Goal: Task Accomplishment & Management: Use online tool/utility

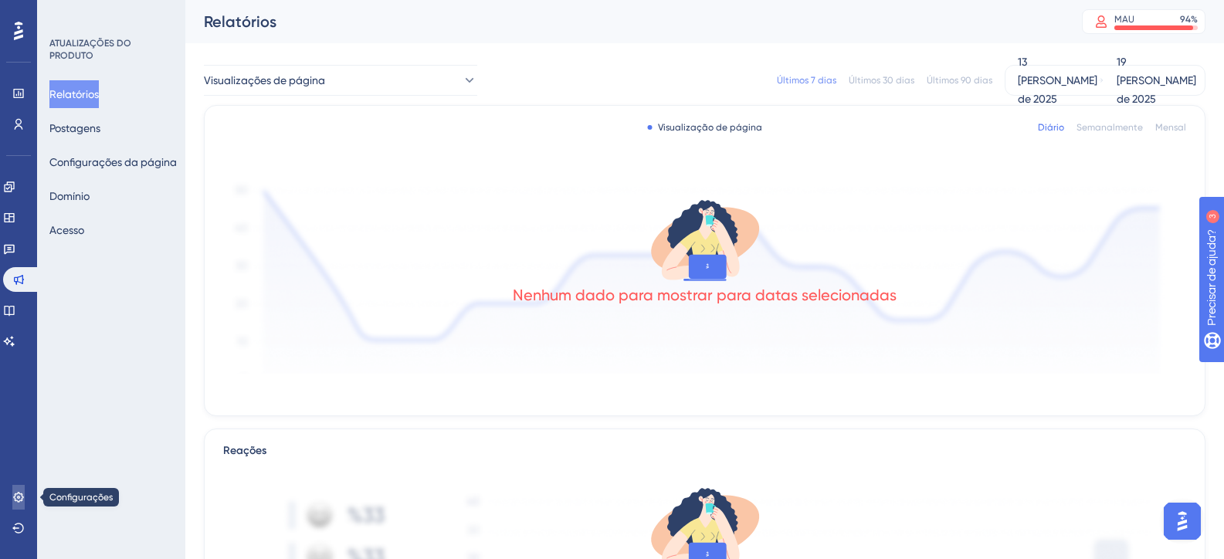
click at [15, 505] on link at bounding box center [18, 497] width 12 height 25
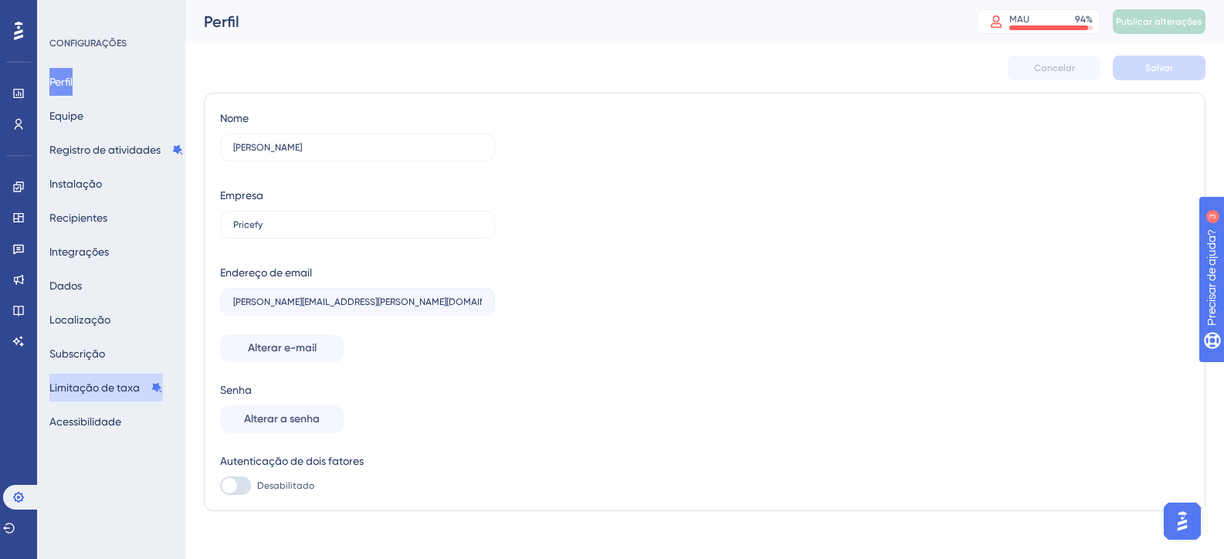
click at [104, 387] on font "Limitação de taxa" at bounding box center [94, 388] width 90 height 12
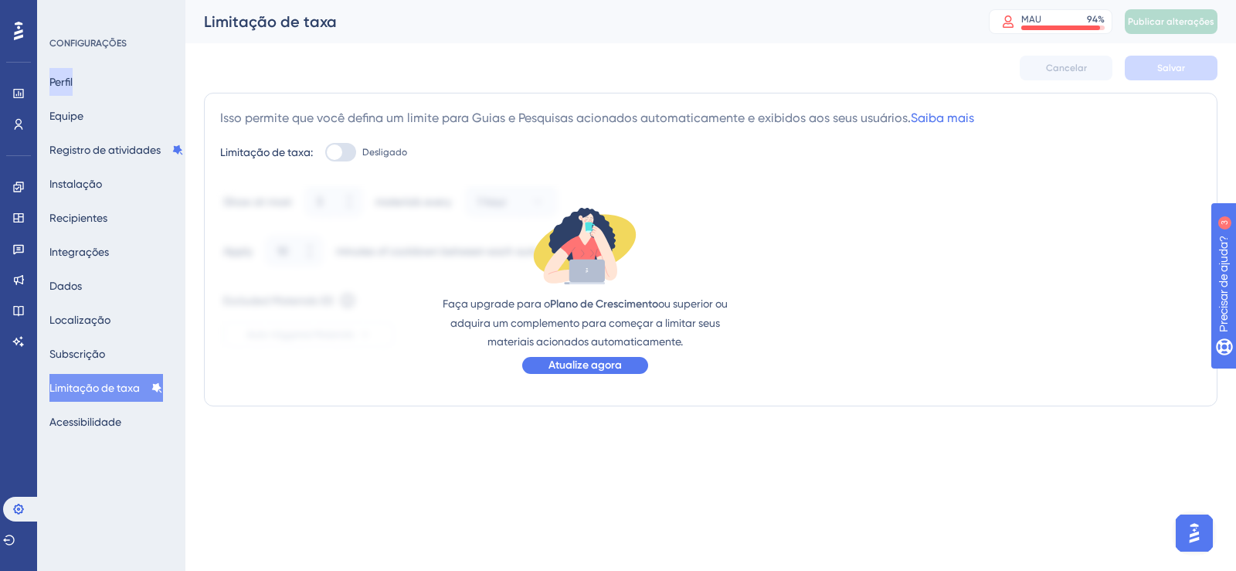
click at [73, 85] on font "Perfil" at bounding box center [60, 82] width 23 height 12
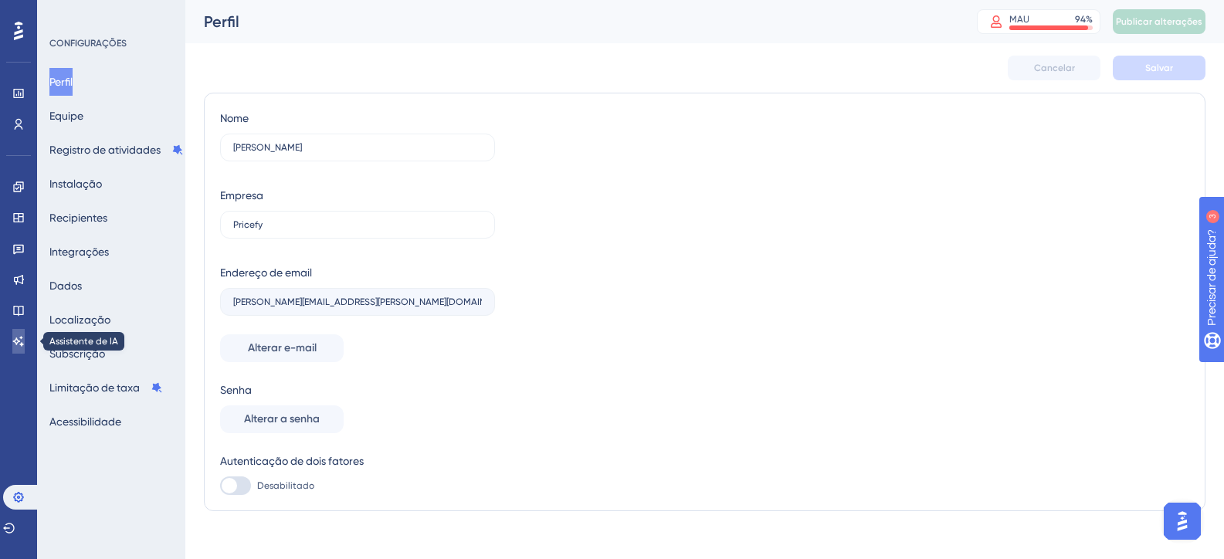
click at [21, 345] on icon at bounding box center [18, 341] width 11 height 10
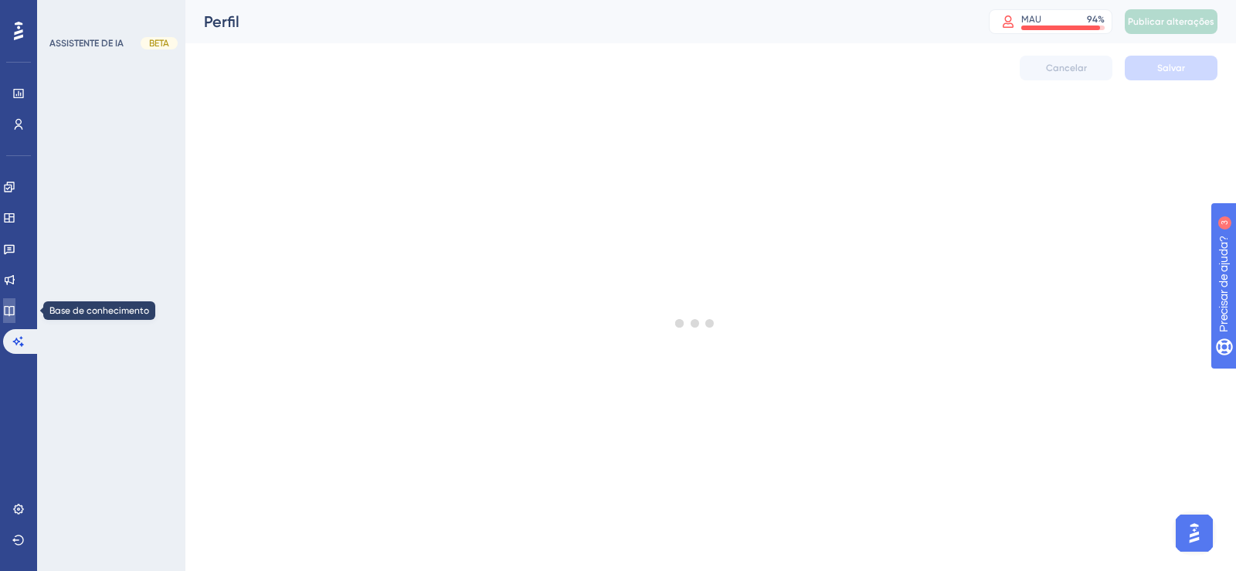
click at [185, 117] on div "Desempenho Usuários Noivado Widgets Opinião Atualizações de produtos Base de co…" at bounding box center [710, 58] width 1051 height 117
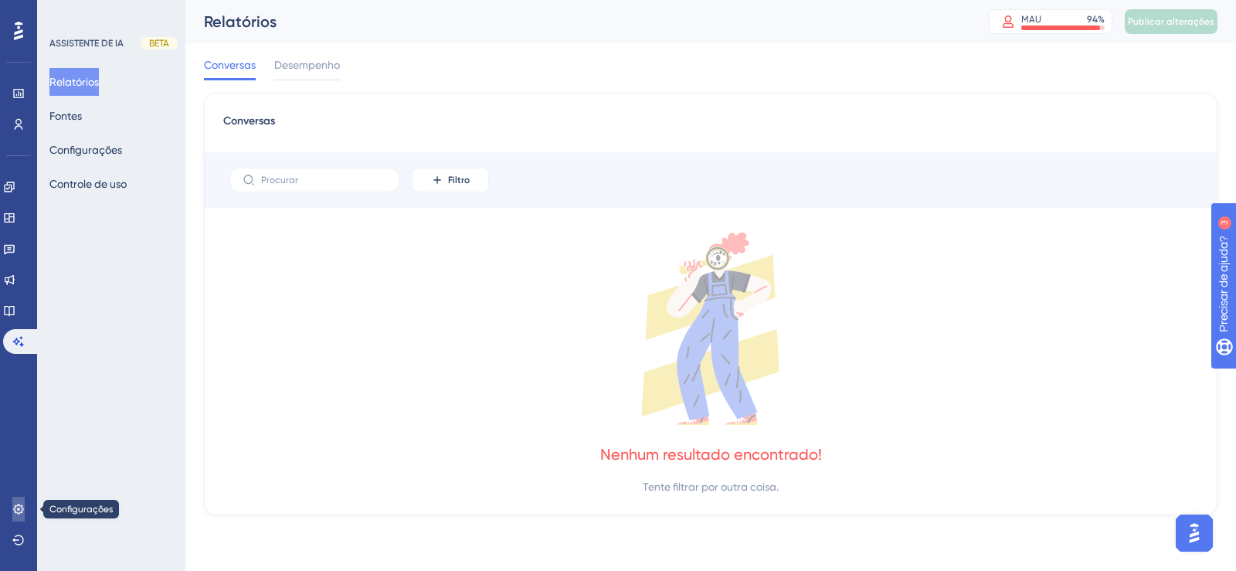
click at [16, 501] on link at bounding box center [18, 509] width 12 height 25
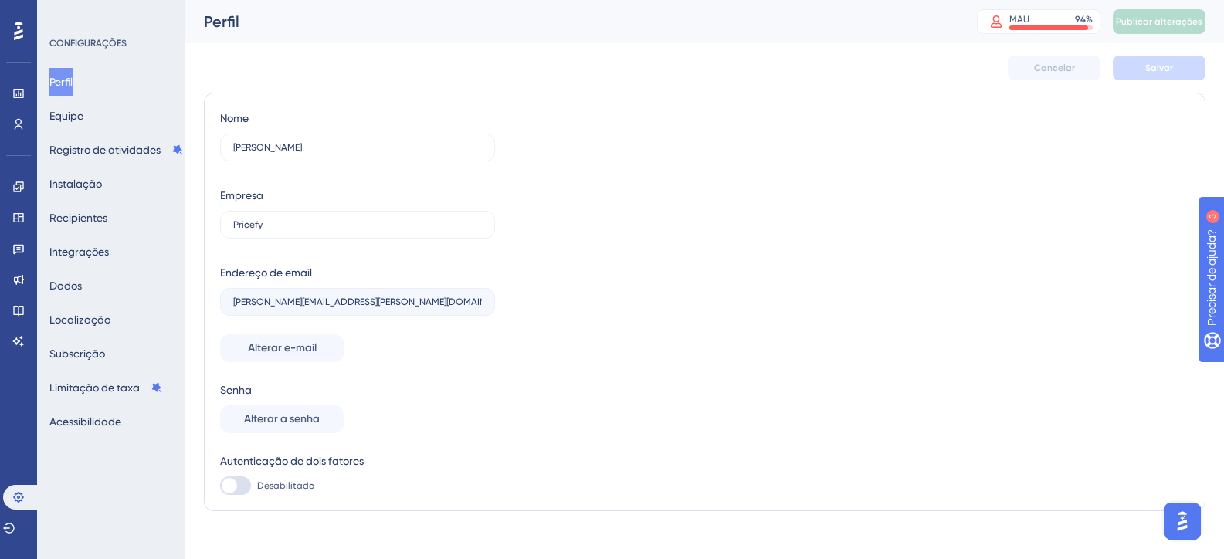
click at [131, 347] on div "Perfil Equipe Registro de atividades Instalação Recipientes Integrações Dados L…" at bounding box center [111, 252] width 125 height 368
click at [97, 356] on font "Subscrição" at bounding box center [77, 354] width 56 height 12
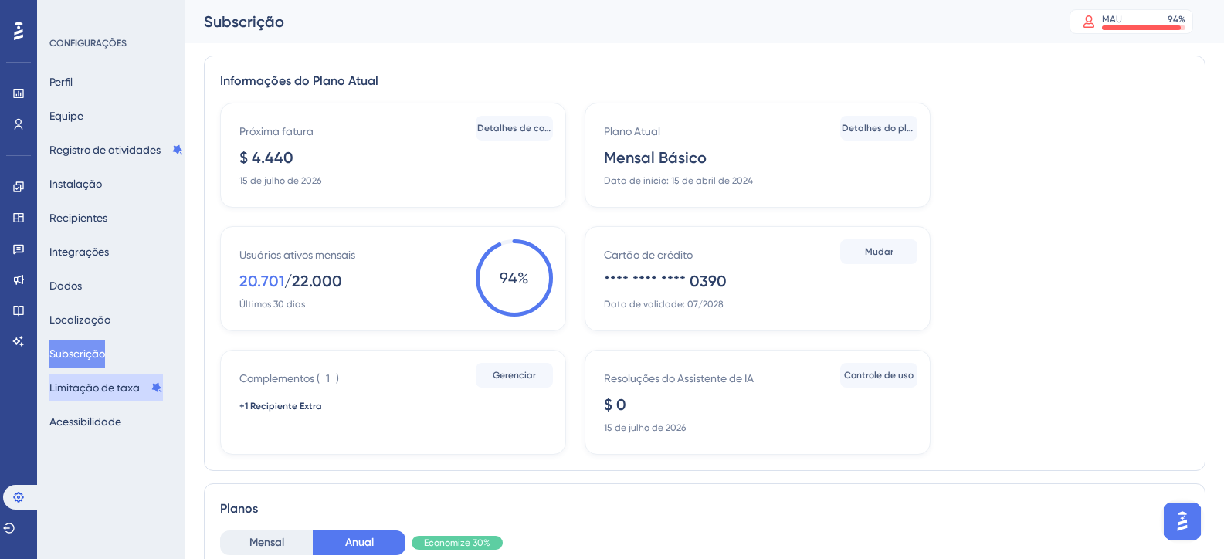
click at [109, 394] on font "Limitação de taxa" at bounding box center [94, 388] width 90 height 19
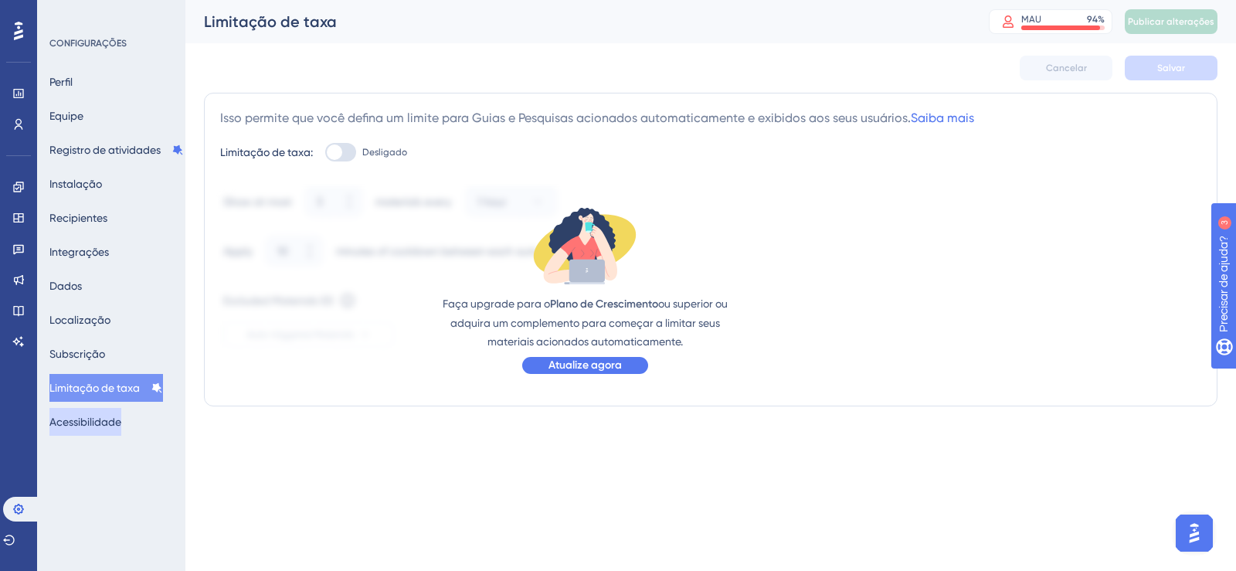
click at [111, 421] on font "Acessibilidade" at bounding box center [85, 422] width 72 height 12
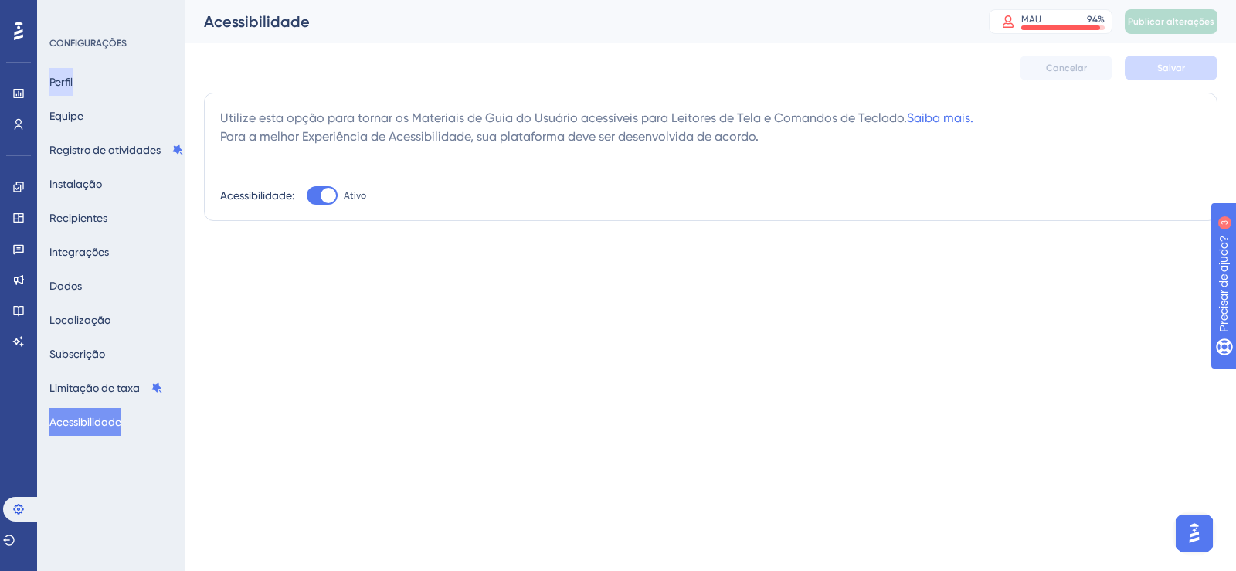
click at [73, 80] on font "Perfil" at bounding box center [60, 82] width 23 height 12
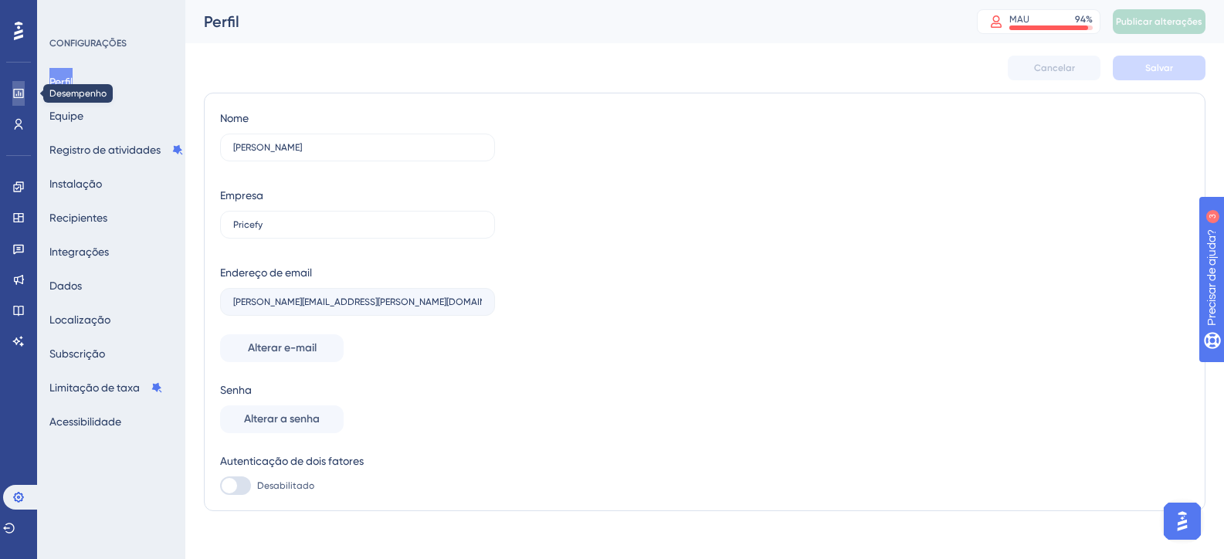
click at [18, 97] on icon at bounding box center [18, 93] width 12 height 12
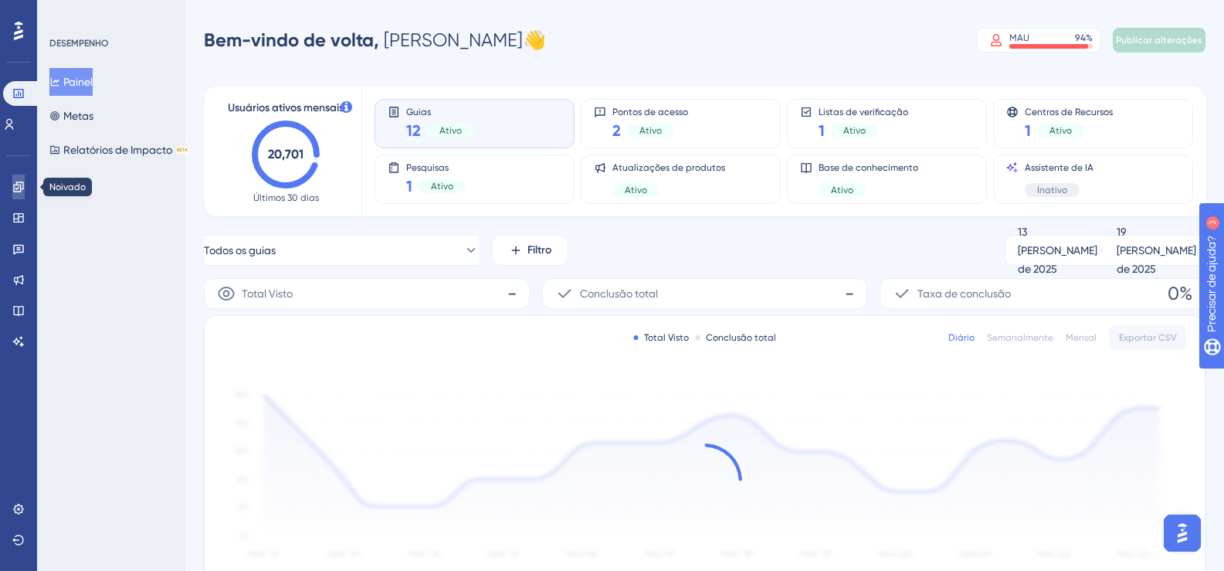
click at [22, 193] on link at bounding box center [18, 187] width 12 height 25
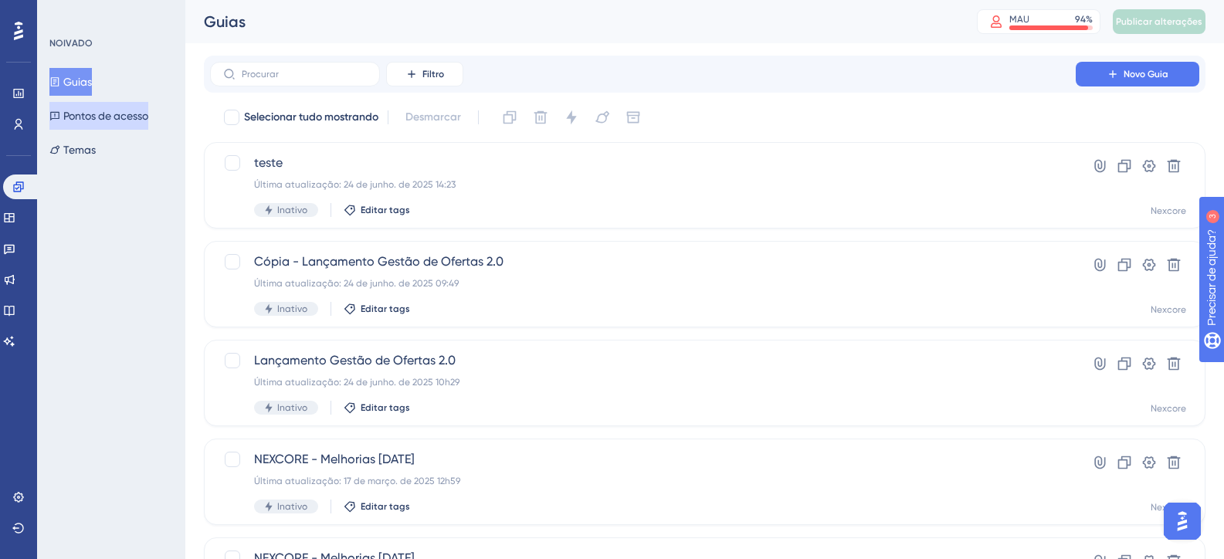
click at [102, 115] on font "Pontos de acesso" at bounding box center [105, 116] width 85 height 12
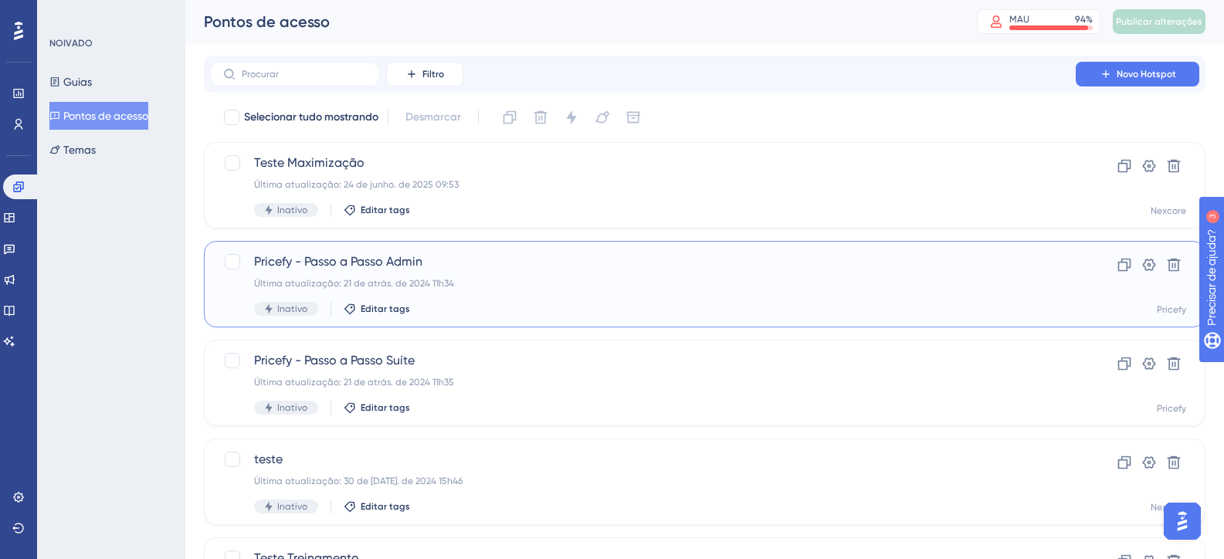
click at [405, 259] on font "Pricefy - Passo a Passo Admin" at bounding box center [338, 261] width 168 height 15
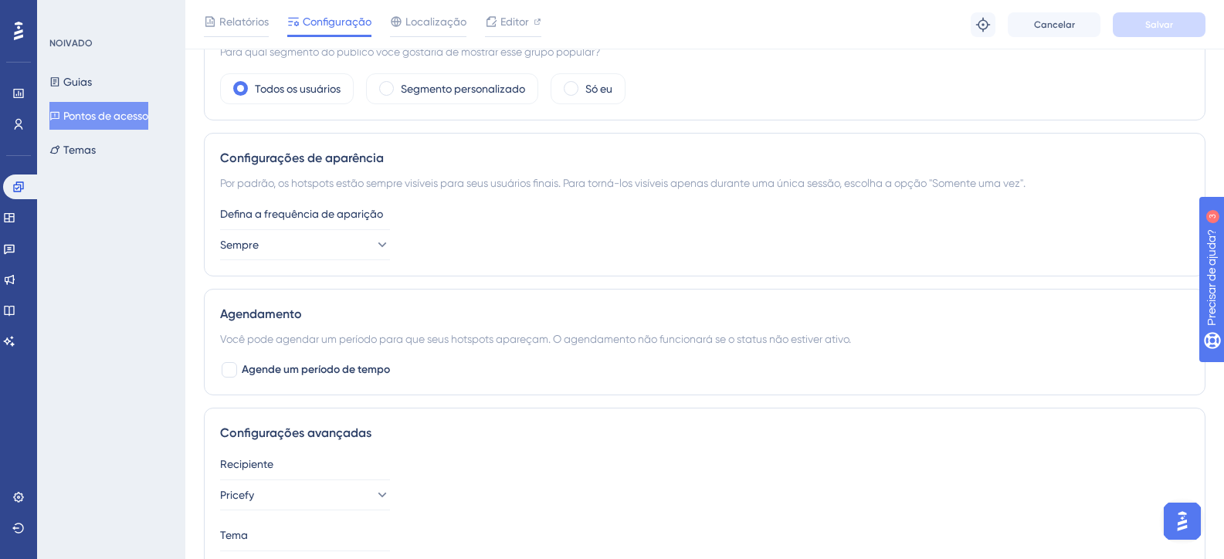
scroll to position [627, 0]
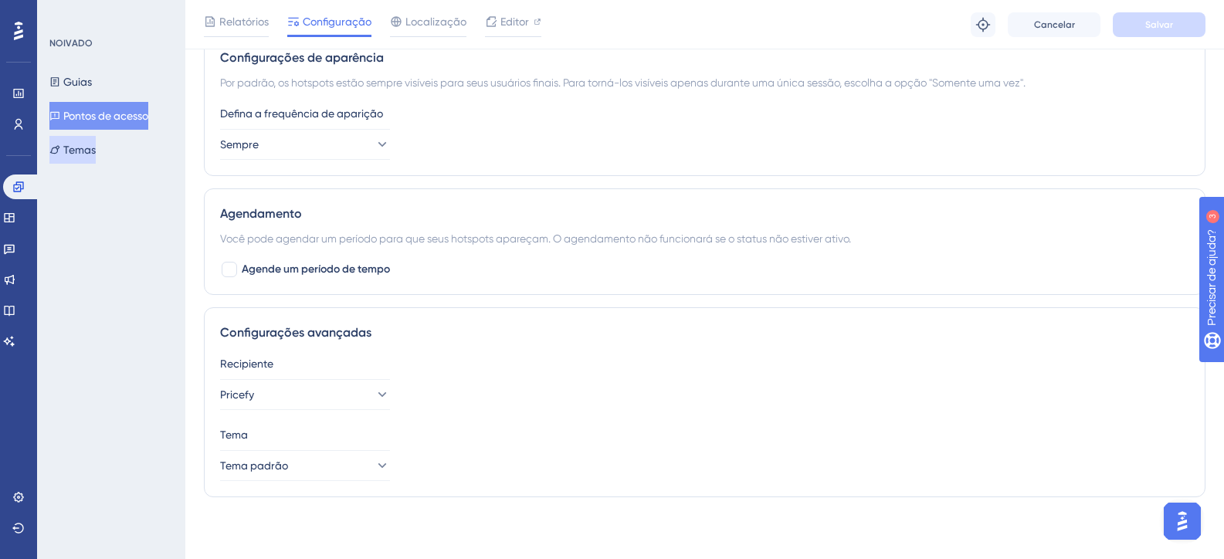
click at [76, 141] on font "Temas" at bounding box center [79, 150] width 32 height 19
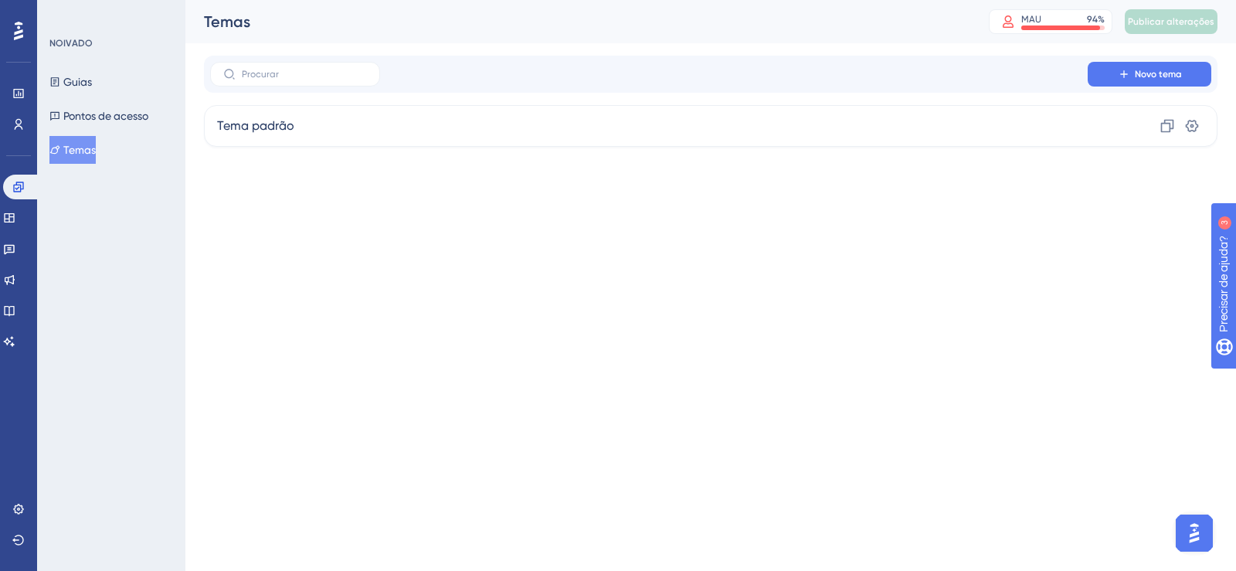
click at [110, 83] on div "Guias Pontos de acesso Temas" at bounding box center [111, 116] width 125 height 96
click at [84, 80] on font "Guias" at bounding box center [77, 82] width 29 height 12
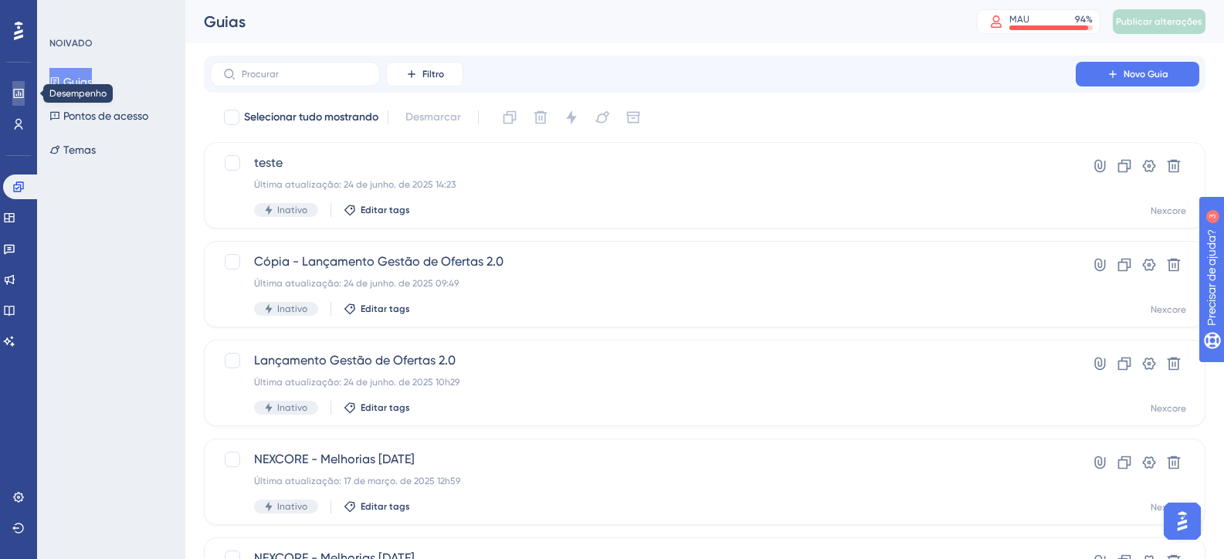
click at [12, 91] on link at bounding box center [18, 93] width 12 height 25
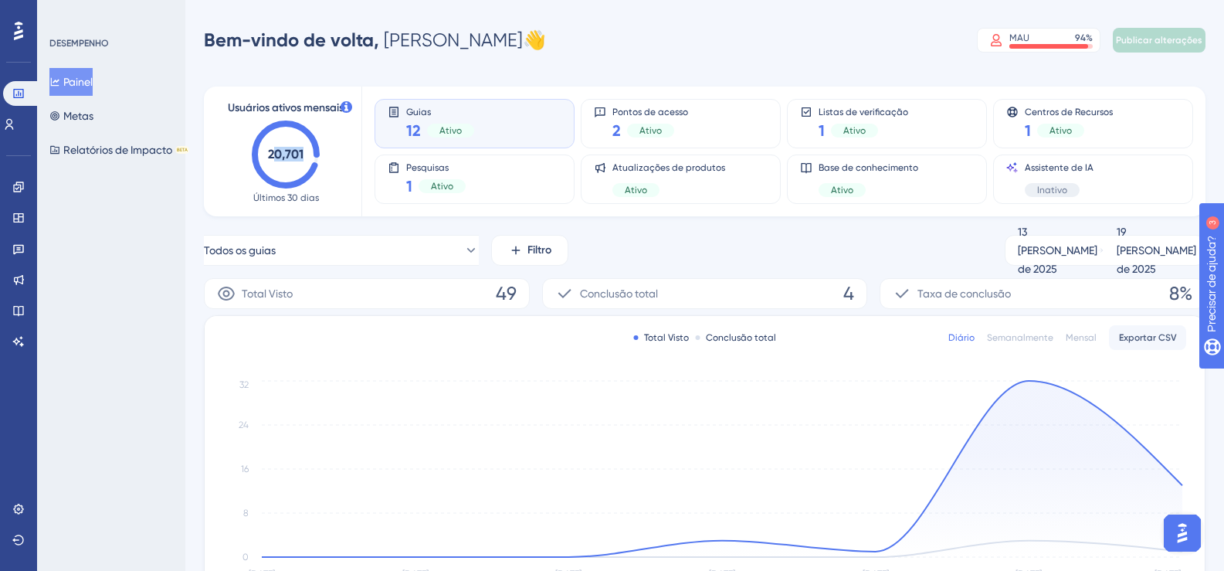
drag, startPoint x: 273, startPoint y: 154, endPoint x: 332, endPoint y: 154, distance: 58.7
click at [332, 154] on div "Usuários ativos mensais 20,701 Últimos 30 dias" at bounding box center [286, 151] width 114 height 105
click at [284, 153] on text "20,701" at bounding box center [286, 154] width 36 height 15
click at [285, 154] on text "20,701" at bounding box center [286, 154] width 36 height 15
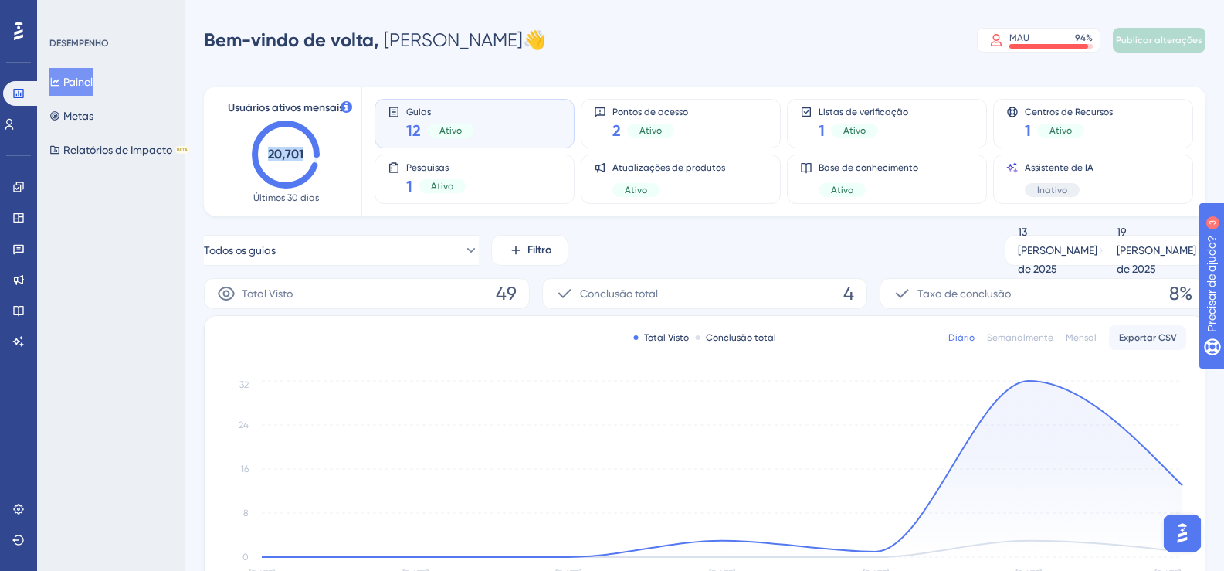
click at [285, 154] on text "20,701" at bounding box center [286, 154] width 36 height 15
click at [13, 93] on icon at bounding box center [18, 93] width 12 height 12
click at [90, 83] on font "Painel" at bounding box center [77, 82] width 29 height 12
click at [93, 83] on font "Painel" at bounding box center [77, 82] width 29 height 12
click at [280, 153] on text "20,701" at bounding box center [286, 154] width 36 height 15
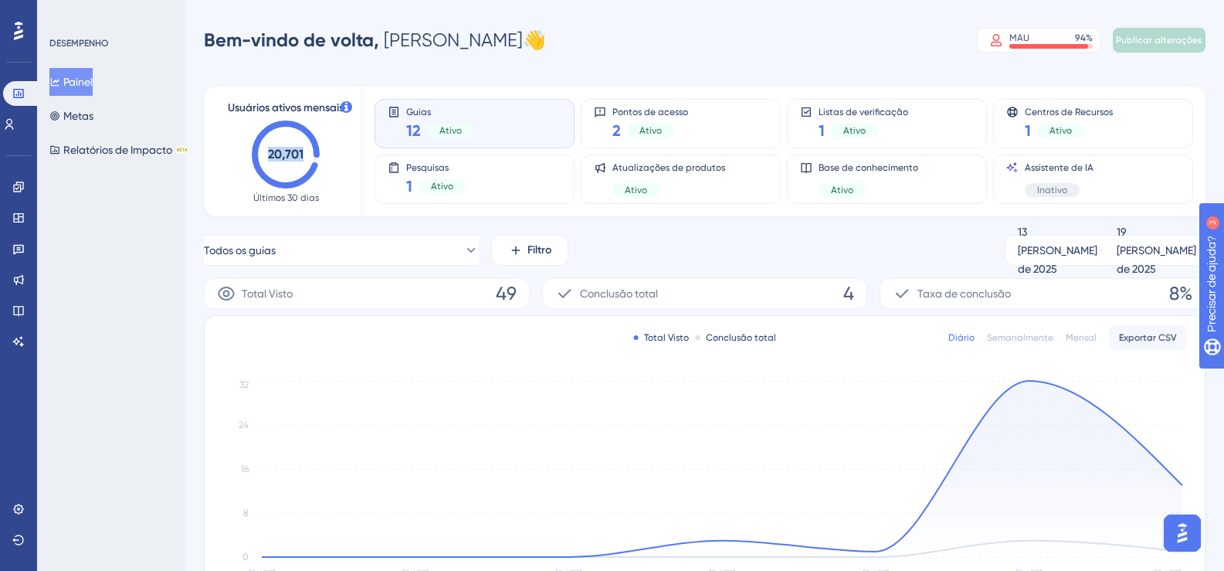
click at [280, 152] on text "20,701" at bounding box center [286, 154] width 36 height 15
click at [89, 80] on font "Painel" at bounding box center [77, 82] width 29 height 12
click at [72, 117] on button "Metas" at bounding box center [71, 116] width 44 height 28
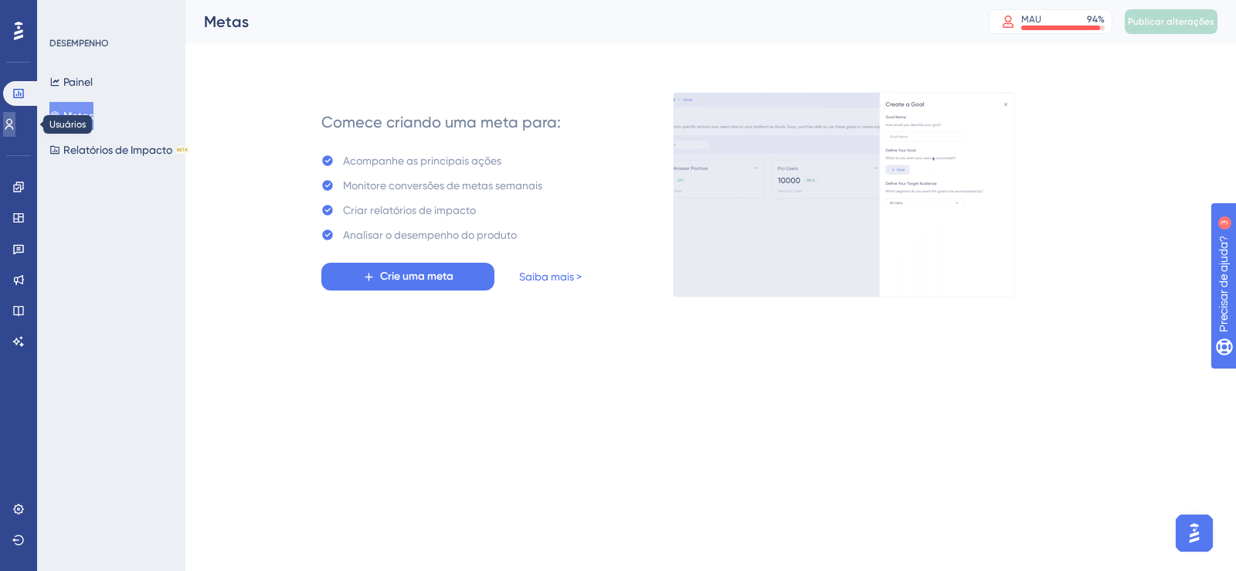
click at [14, 124] on icon at bounding box center [9, 124] width 8 height 11
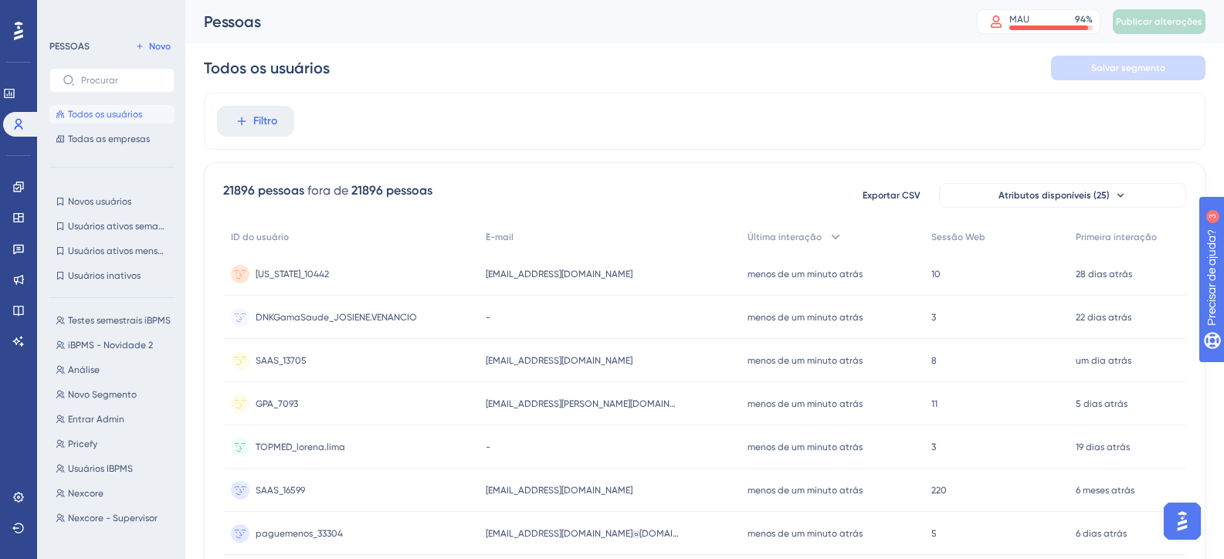
scroll to position [114, 0]
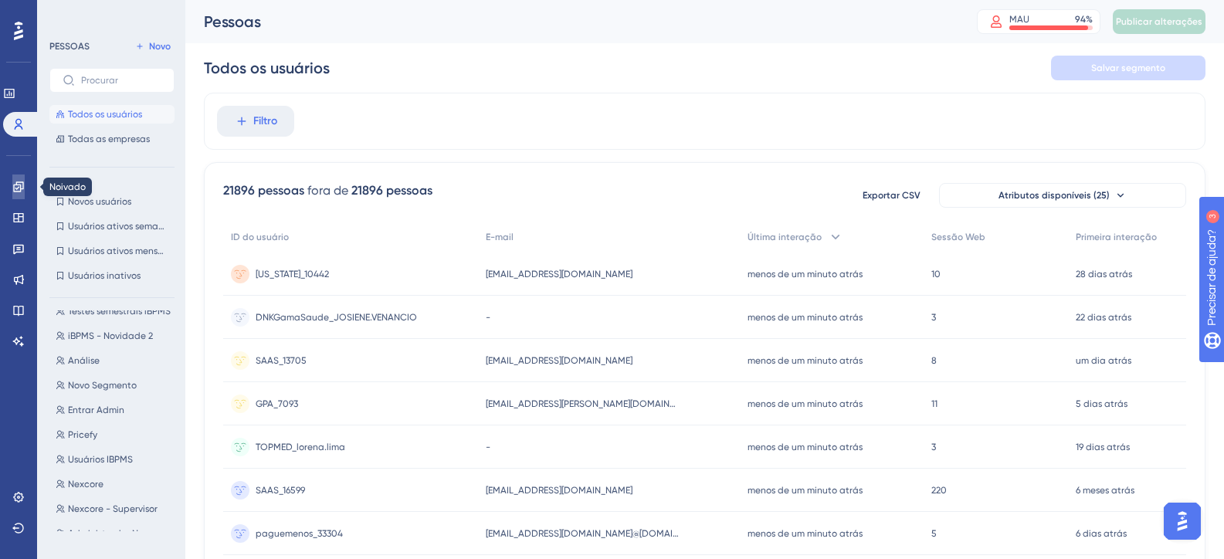
click at [25, 190] on link at bounding box center [18, 187] width 12 height 25
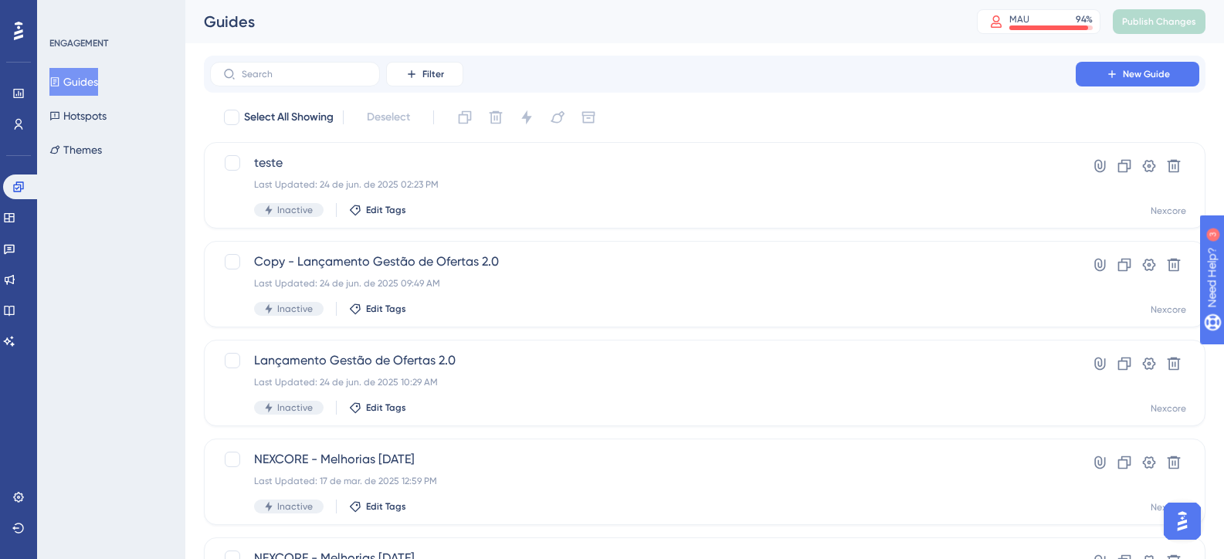
click at [98, 77] on button "Guides" at bounding box center [73, 82] width 49 height 28
click at [1127, 71] on span "New Guide" at bounding box center [1146, 74] width 47 height 12
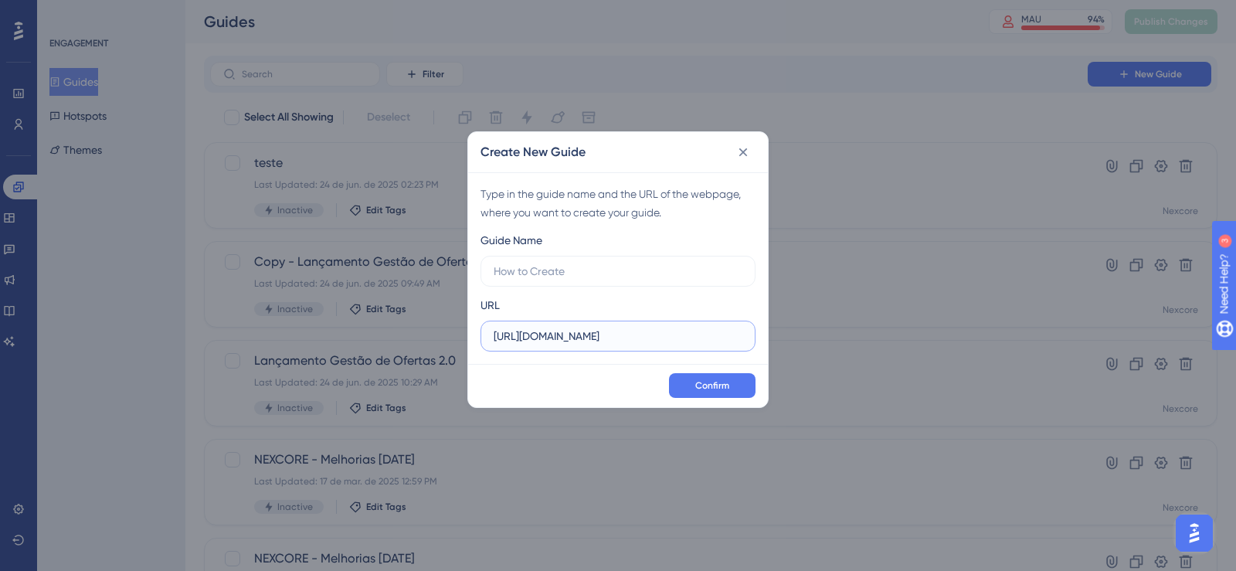
click at [574, 341] on input "https://cs.pricefy.com.br" at bounding box center [618, 336] width 249 height 17
click at [574, 342] on input "https://cs.pricefy.com.br" at bounding box center [618, 336] width 249 height 17
click at [557, 331] on input "https://cs.pricefy.com.br" at bounding box center [618, 336] width 249 height 17
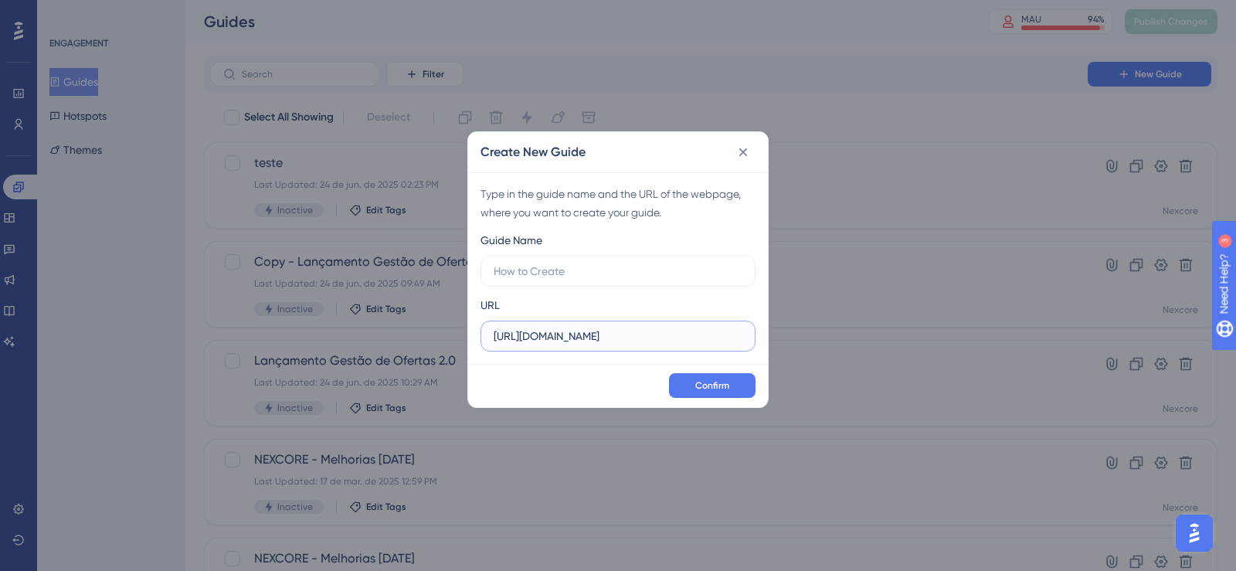
click at [557, 331] on input "https://cs.pricefy.com.br" at bounding box center [618, 336] width 249 height 17
click at [741, 148] on icon at bounding box center [742, 151] width 15 height 15
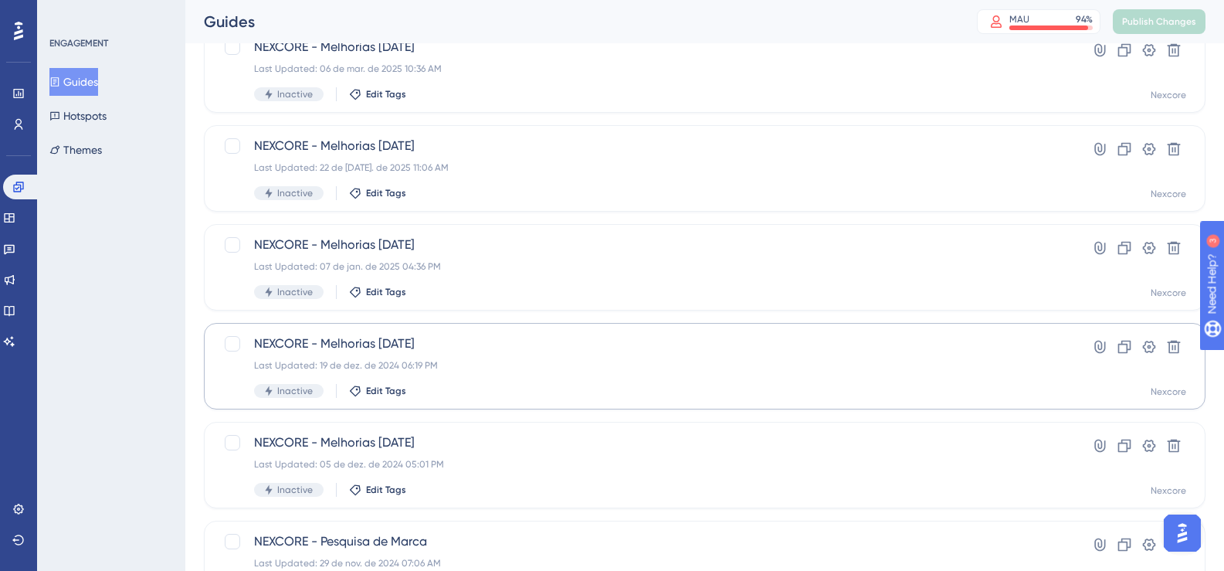
scroll to position [515, 0]
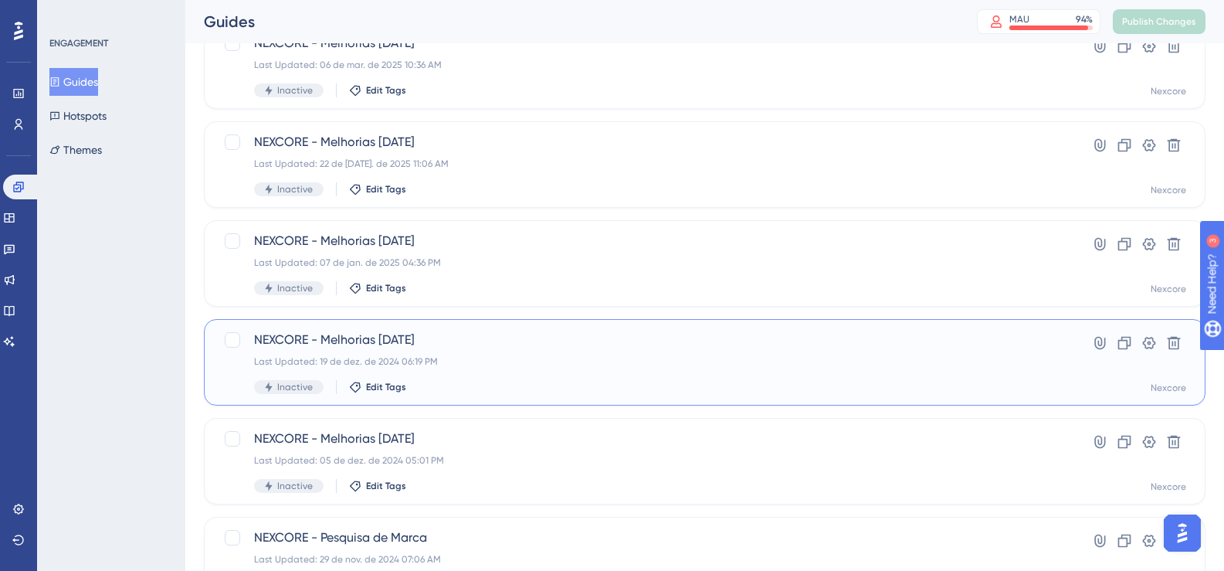
click at [539, 341] on span "NEXCORE - Melhorias 05/12/2024" at bounding box center [643, 340] width 778 height 19
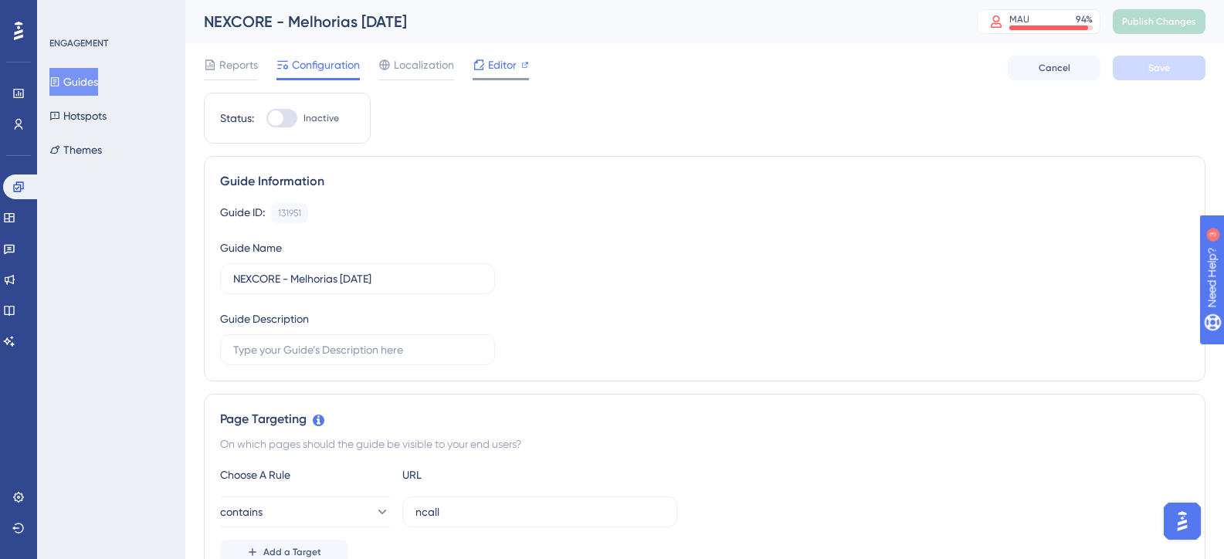
click at [522, 64] on icon at bounding box center [525, 65] width 6 height 6
click at [87, 83] on button "Guides" at bounding box center [73, 82] width 49 height 28
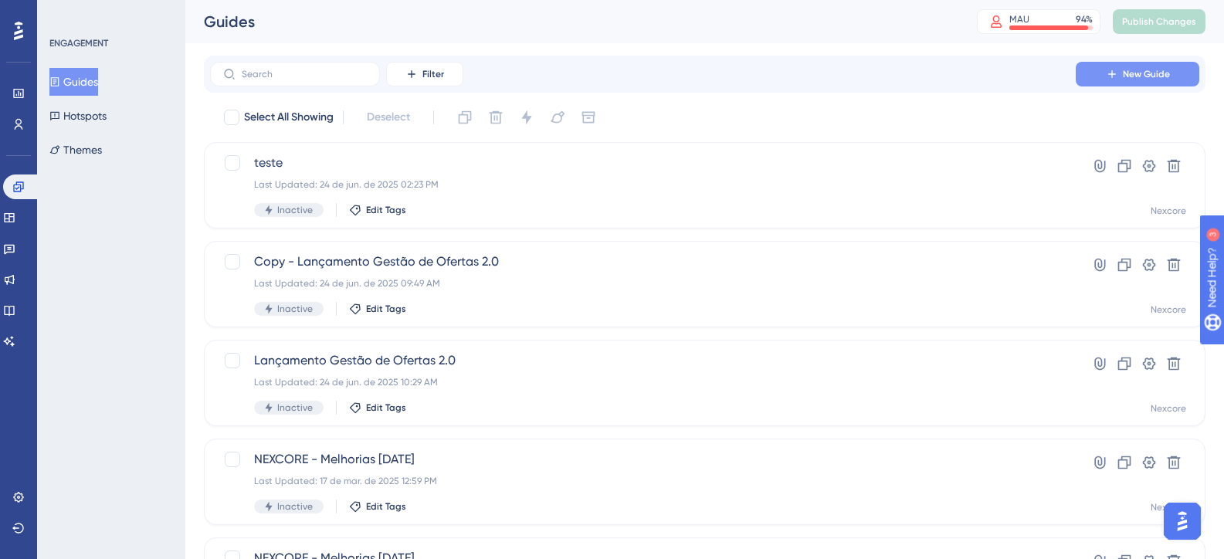
click at [1156, 74] on span "New Guide" at bounding box center [1146, 74] width 47 height 12
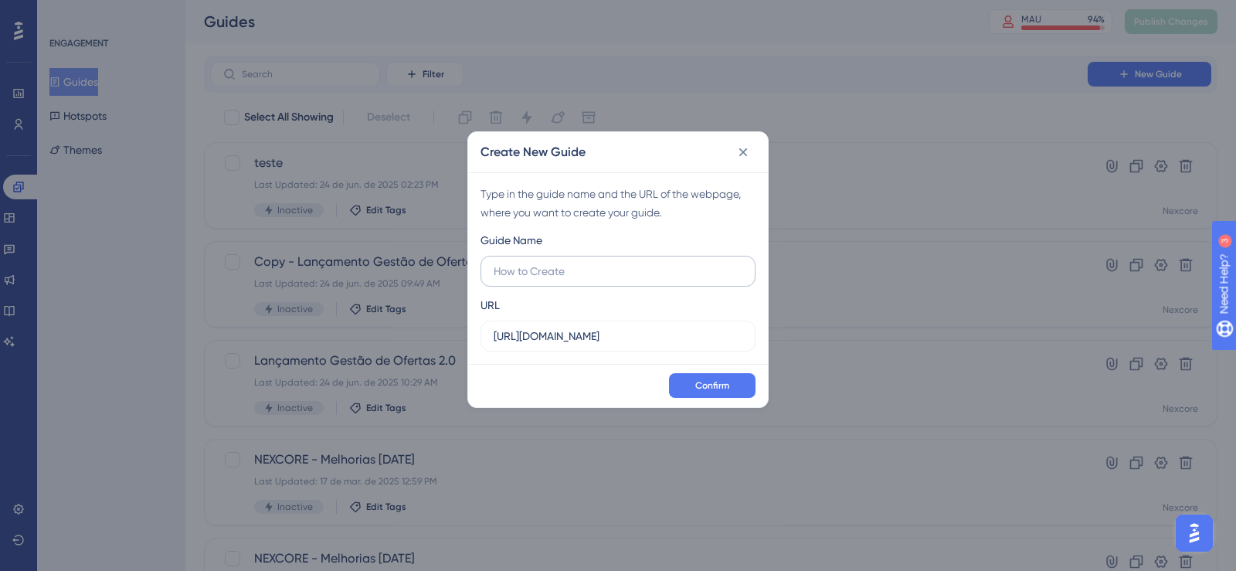
click at [551, 268] on input "text" at bounding box center [618, 271] width 249 height 17
type input "teasa"
click at [647, 332] on input "https://cs.pricefy.com.br" at bounding box center [618, 336] width 249 height 17
click at [716, 382] on span "Confirm" at bounding box center [712, 385] width 34 height 12
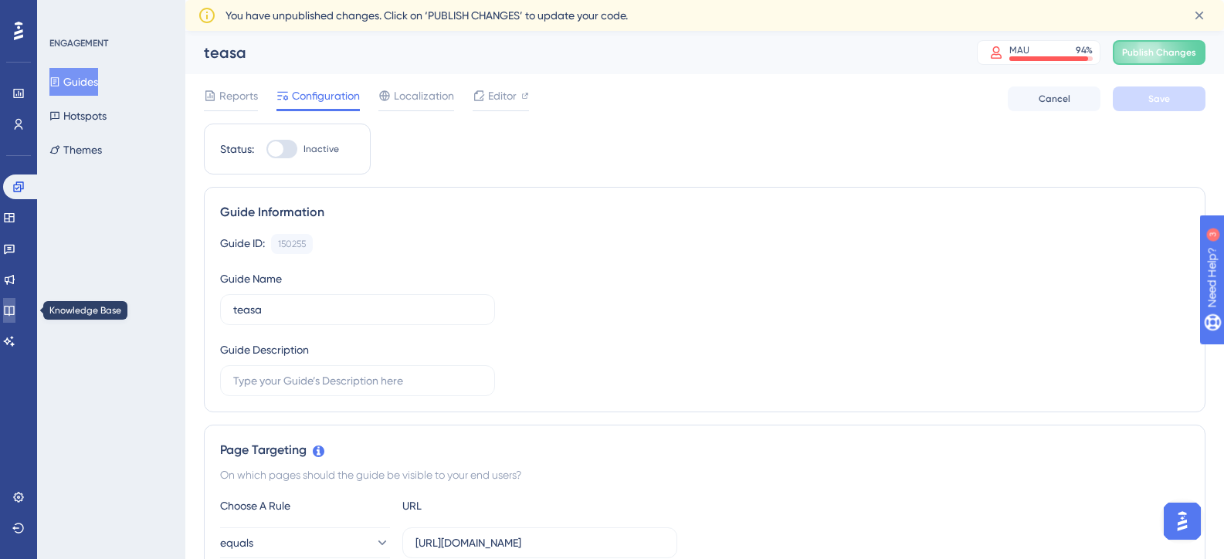
click at [14, 307] on icon at bounding box center [9, 311] width 10 height 10
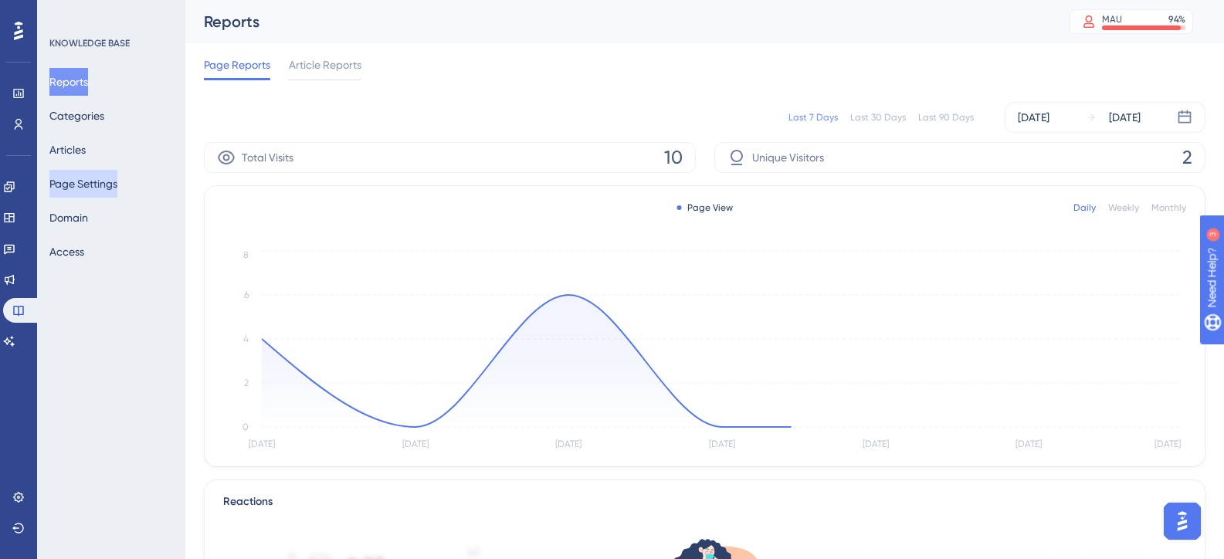
click at [83, 180] on button "Page Settings" at bounding box center [83, 184] width 68 height 28
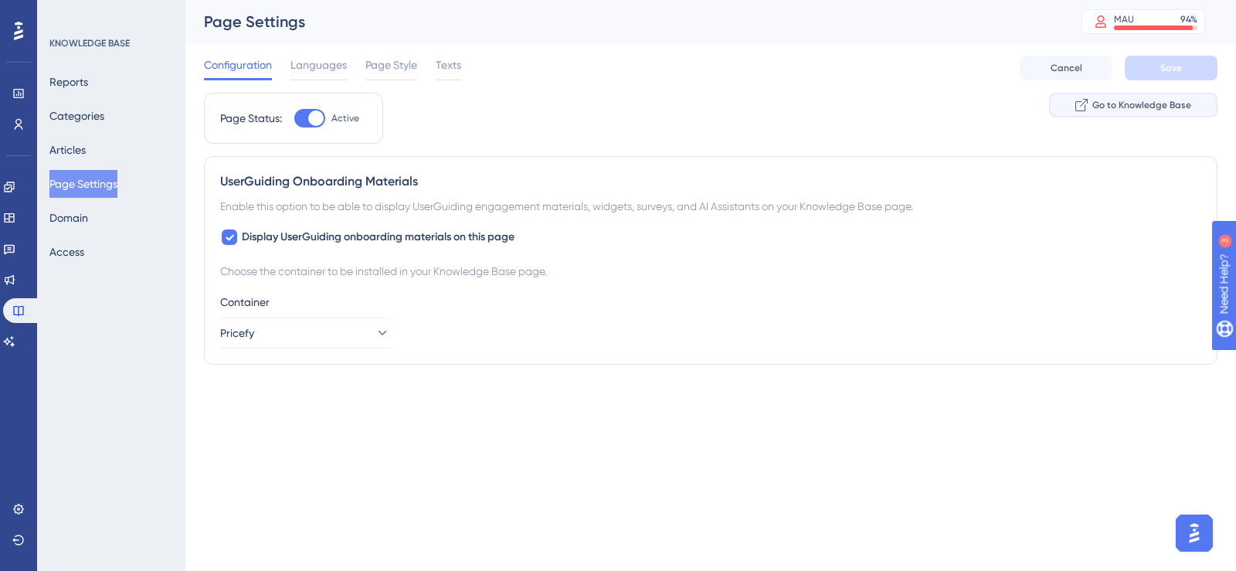
click at [1114, 107] on span "Go to Knowledge Base" at bounding box center [1141, 105] width 99 height 12
click at [15, 181] on link at bounding box center [9, 187] width 12 height 25
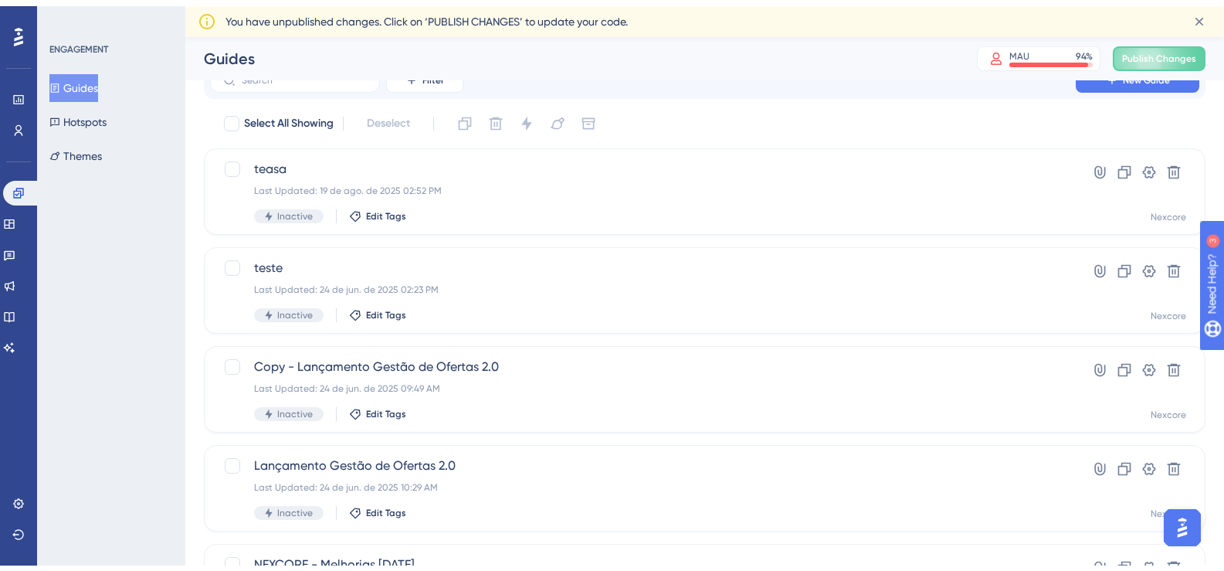
scroll to position [257, 0]
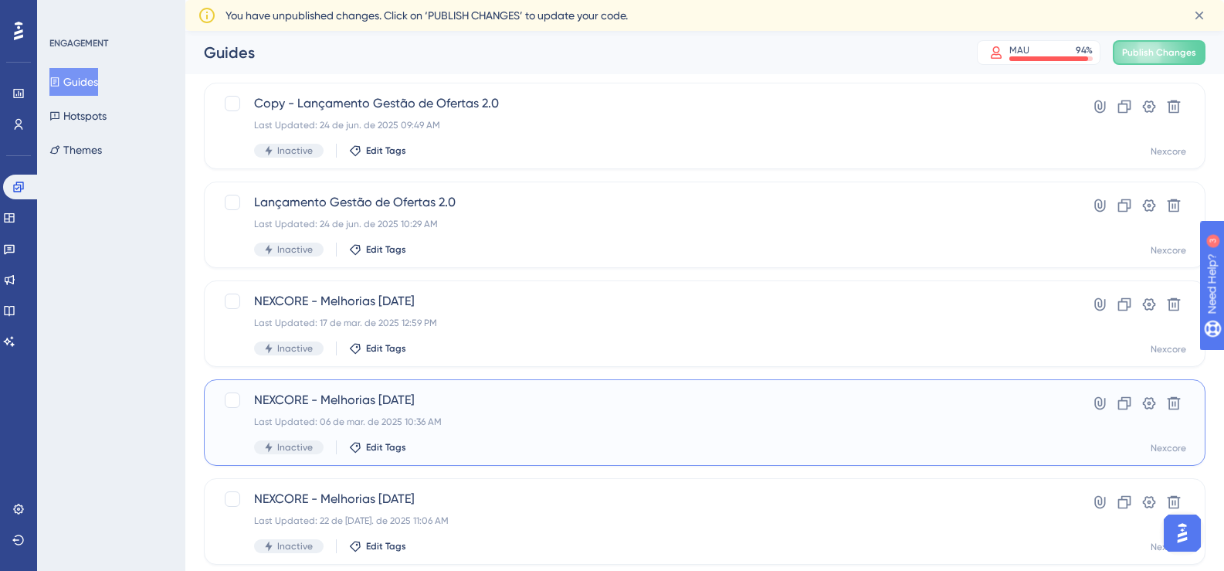
click at [540, 408] on span "NEXCORE - Melhorias 06/02/2025" at bounding box center [643, 400] width 778 height 19
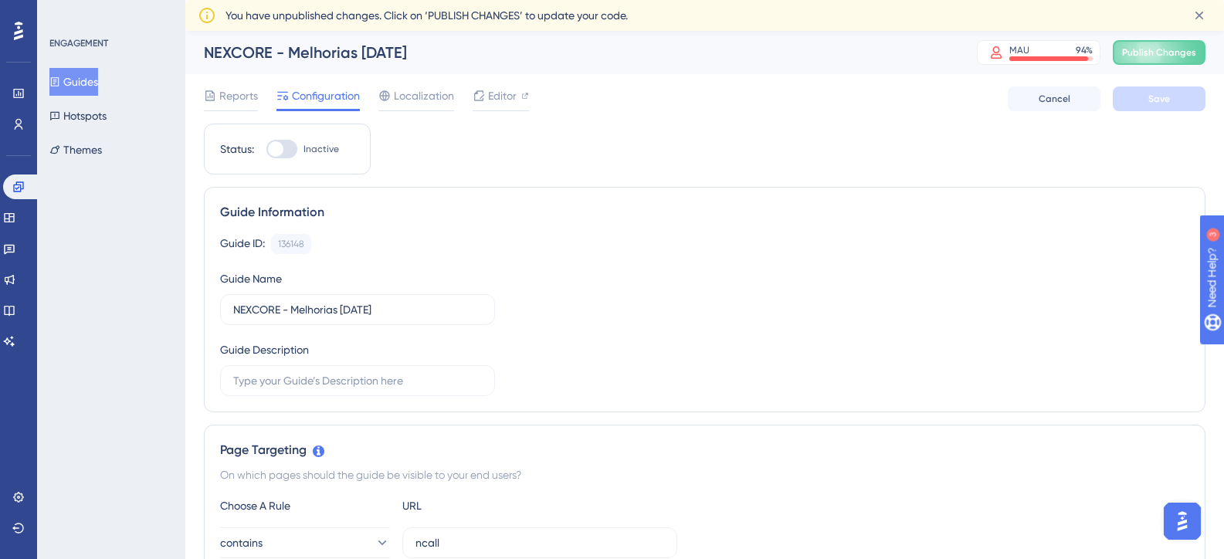
click at [289, 152] on div at bounding box center [281, 149] width 31 height 19
click at [266, 150] on input "Inactive" at bounding box center [266, 149] width 1 height 1
drag, startPoint x: 266, startPoint y: 151, endPoint x: 281, endPoint y: 152, distance: 14.8
click at [267, 150] on div at bounding box center [281, 149] width 31 height 19
click at [266, 150] on input "Active" at bounding box center [266, 149] width 1 height 1
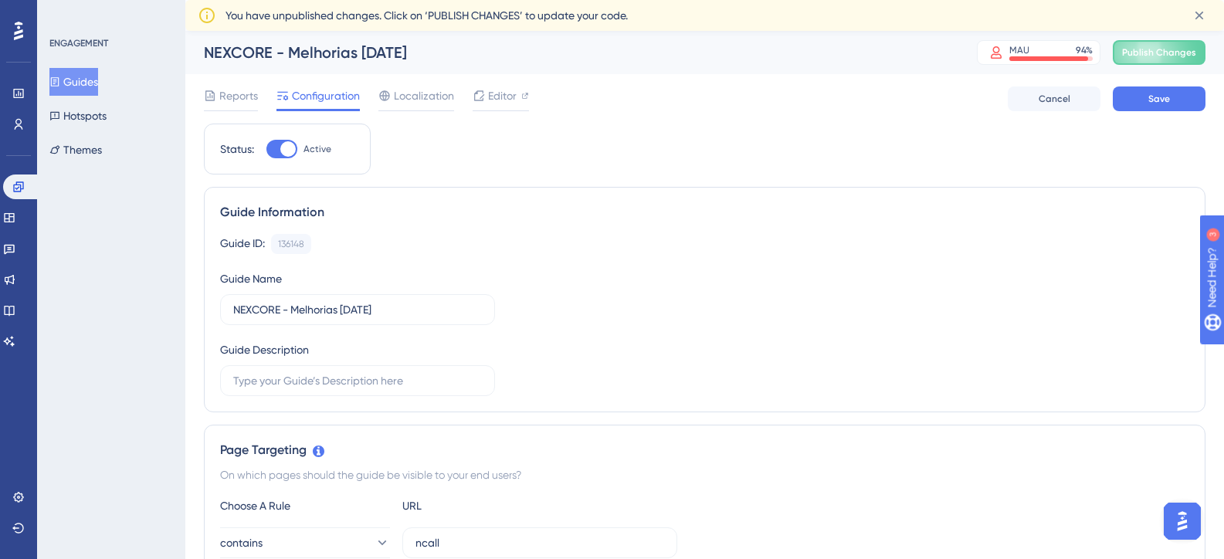
checkbox input "false"
click at [298, 304] on input "NEXCORE - Melhorias 06/02/2025" at bounding box center [357, 309] width 249 height 17
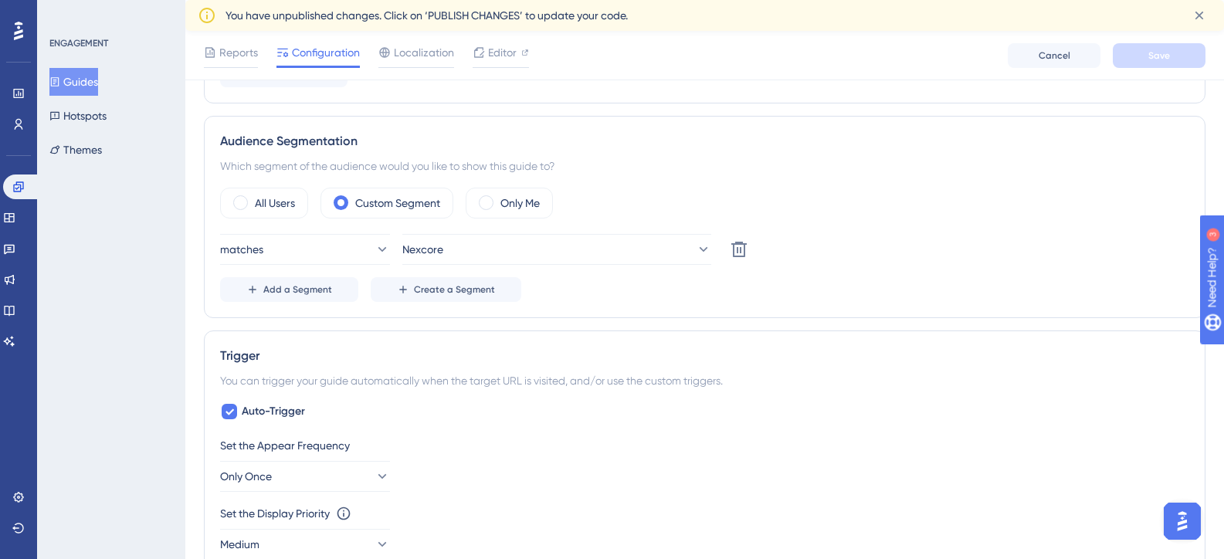
scroll to position [515, 0]
click at [311, 294] on span "Add a Segment" at bounding box center [297, 289] width 69 height 12
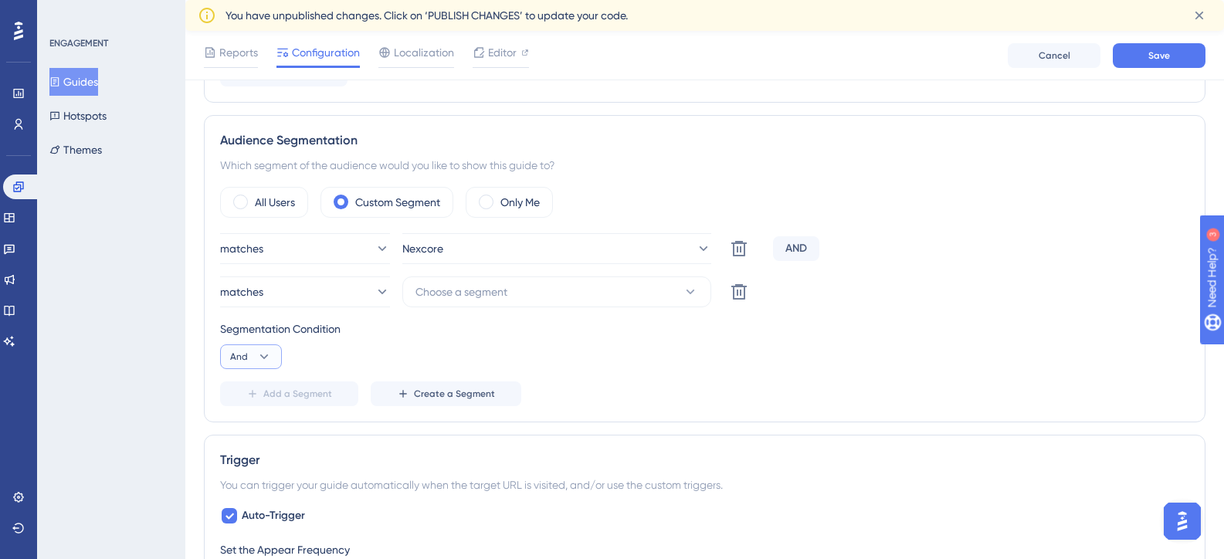
click at [260, 357] on icon at bounding box center [263, 356] width 15 height 15
click at [250, 433] on div "Or Or" at bounding box center [250, 431] width 29 height 31
click at [425, 346] on div "Segmentation Condition Or" at bounding box center [704, 344] width 969 height 49
click at [434, 333] on div "Segmentation Condition" at bounding box center [704, 329] width 969 height 19
click at [440, 317] on div "matches Nexcore Delete OR matches Choose a segment Delete Segmentation Conditio…" at bounding box center [704, 319] width 969 height 173
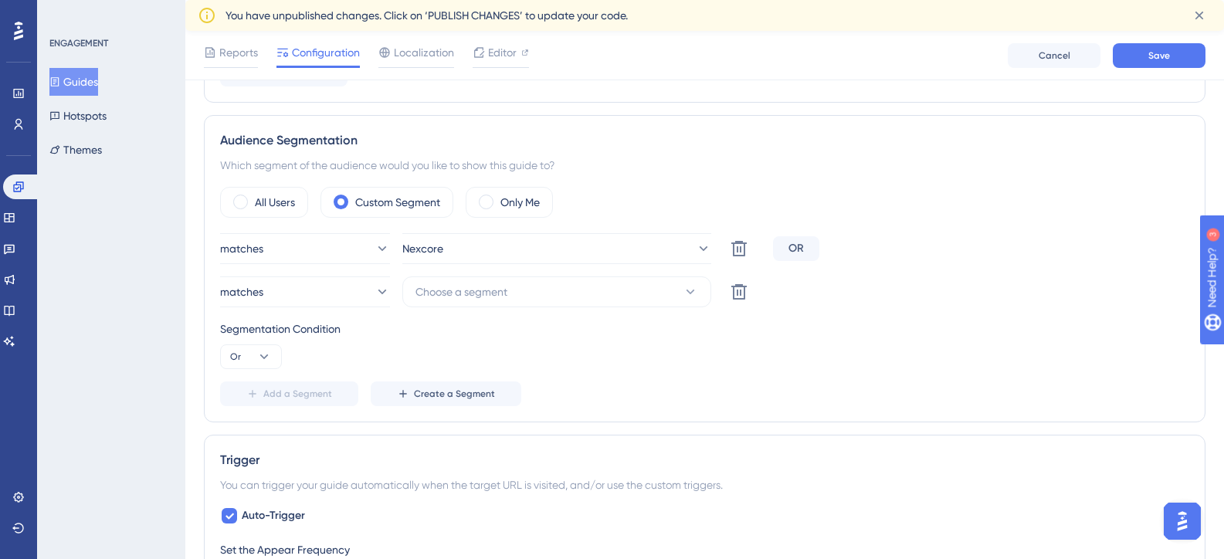
click at [446, 338] on div "Segmentation Condition" at bounding box center [704, 329] width 969 height 19
click at [470, 285] on span "Choose a segment" at bounding box center [462, 292] width 92 height 19
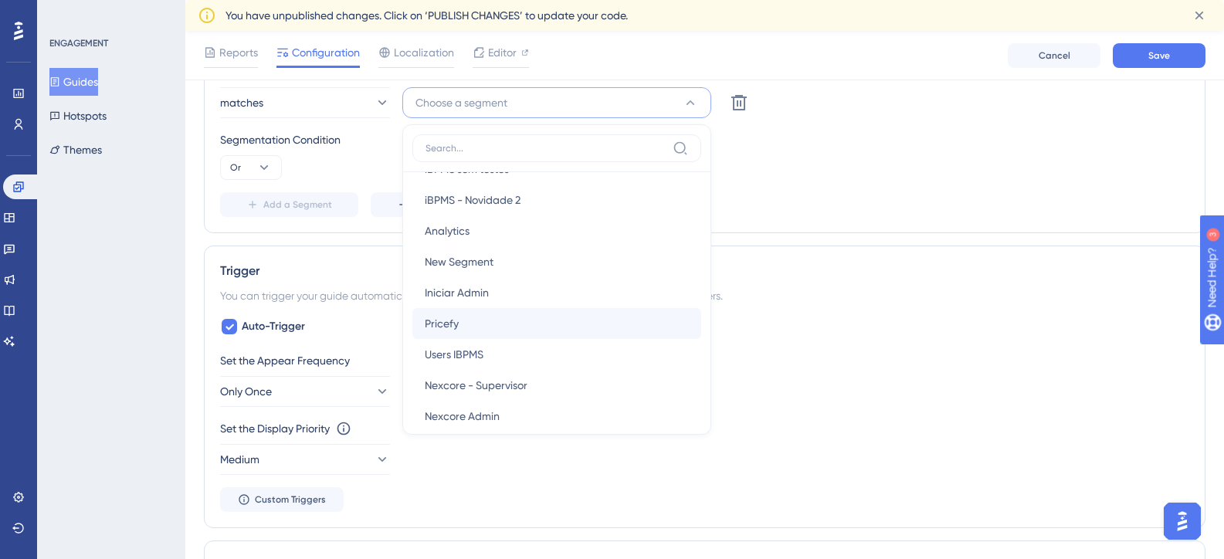
scroll to position [291, 0]
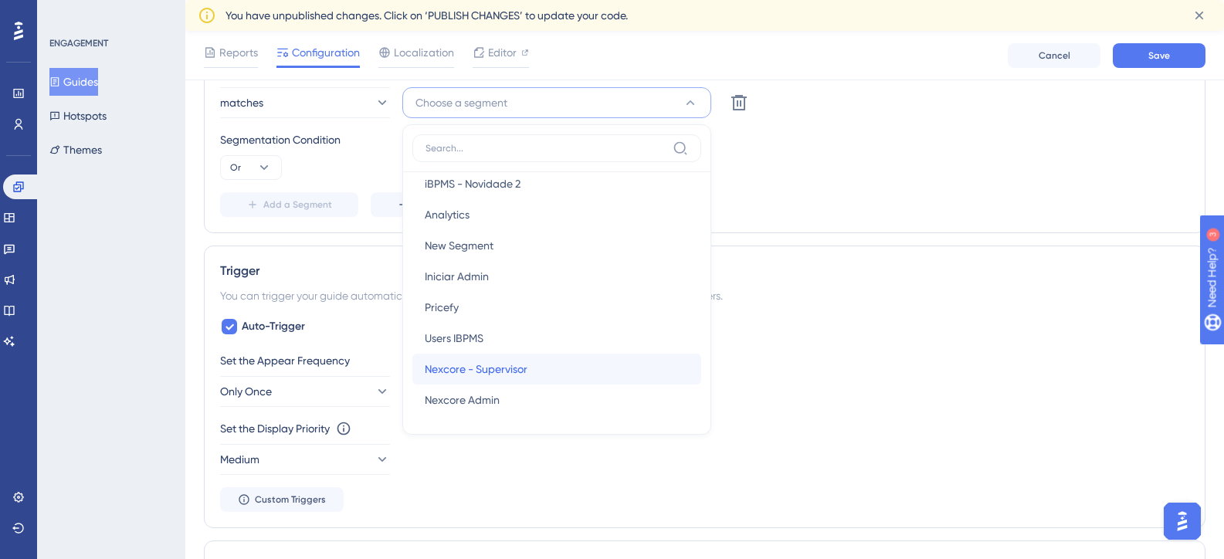
click at [529, 366] on div "Nexcore - Supervisor Nexcore - Supervisor" at bounding box center [557, 369] width 264 height 31
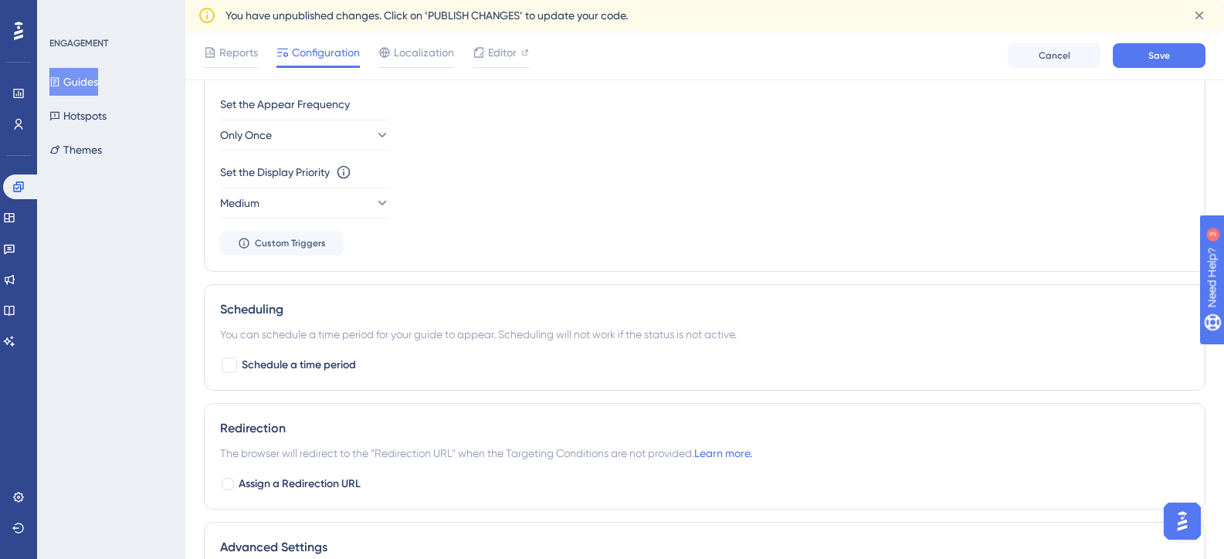
scroll to position [962, 0]
click at [336, 137] on button "Only Once" at bounding box center [305, 134] width 170 height 31
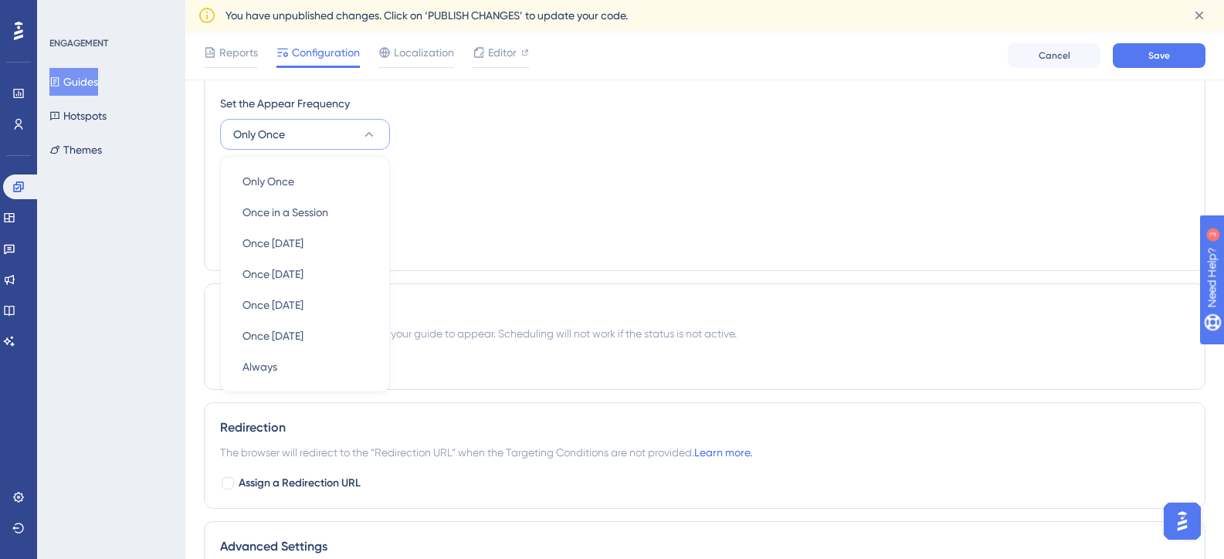
scroll to position [956, 0]
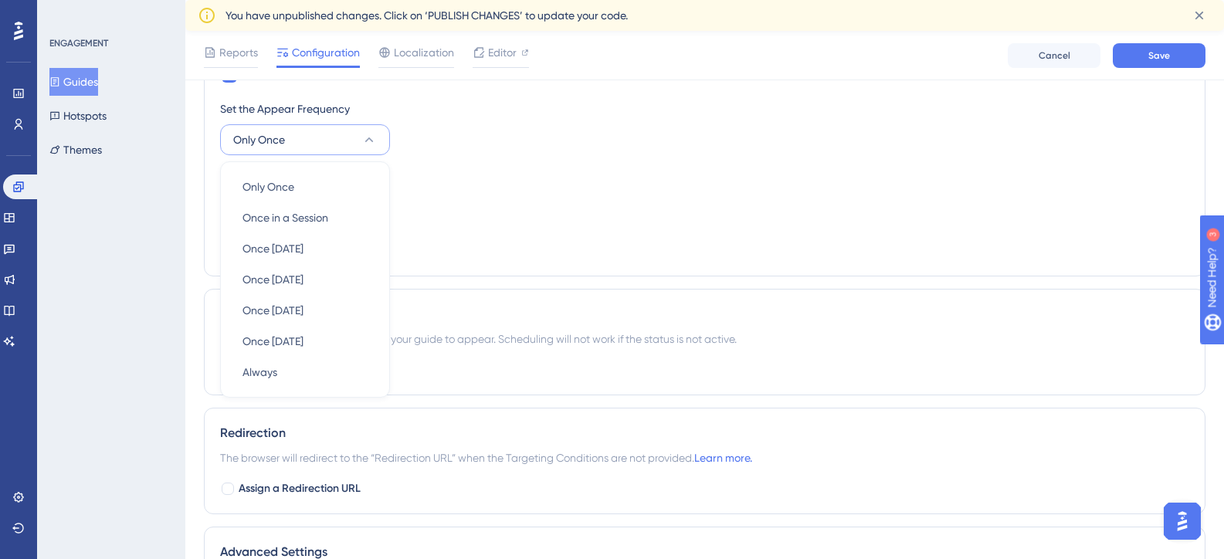
click at [457, 100] on div "Set the Appear Frequency" at bounding box center [704, 109] width 969 height 19
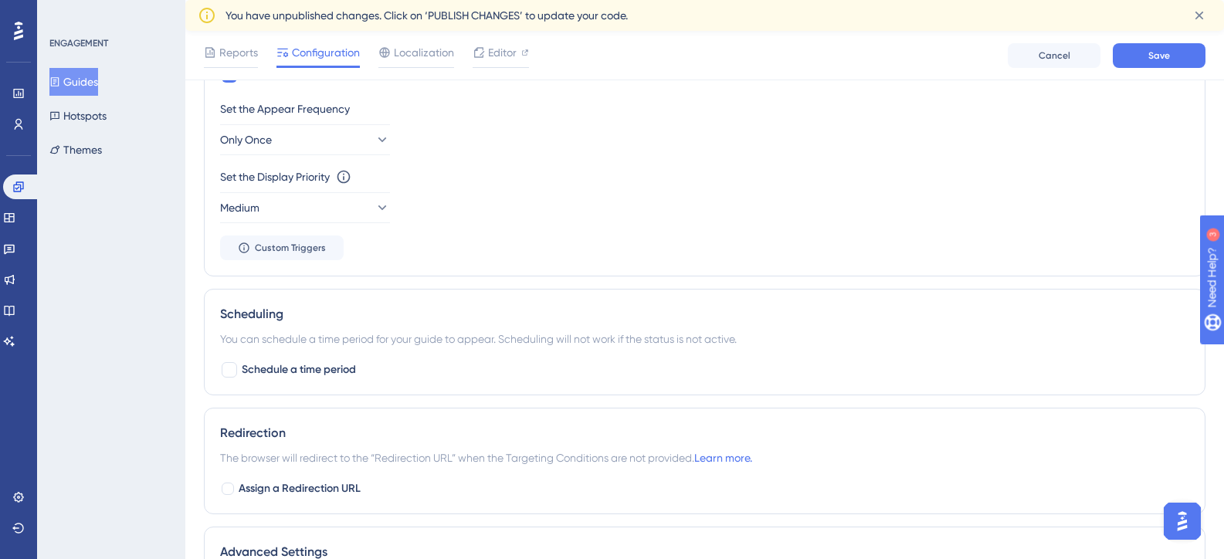
scroll to position [1200, 0]
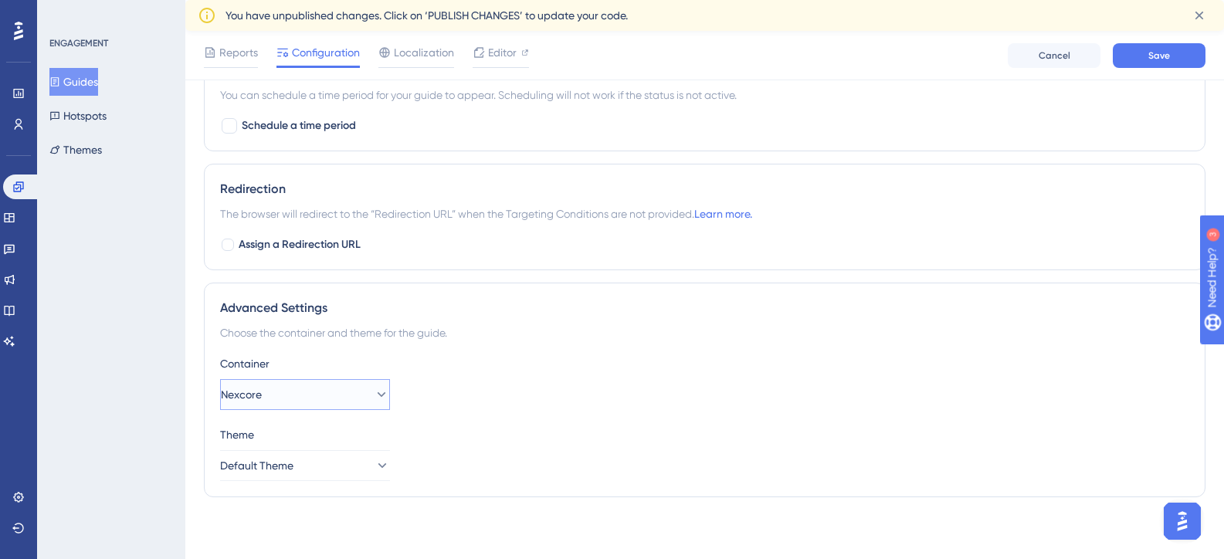
click at [350, 389] on button "Nexcore" at bounding box center [305, 394] width 170 height 31
click at [282, 472] on span "Nexcore" at bounding box center [263, 472] width 41 height 19
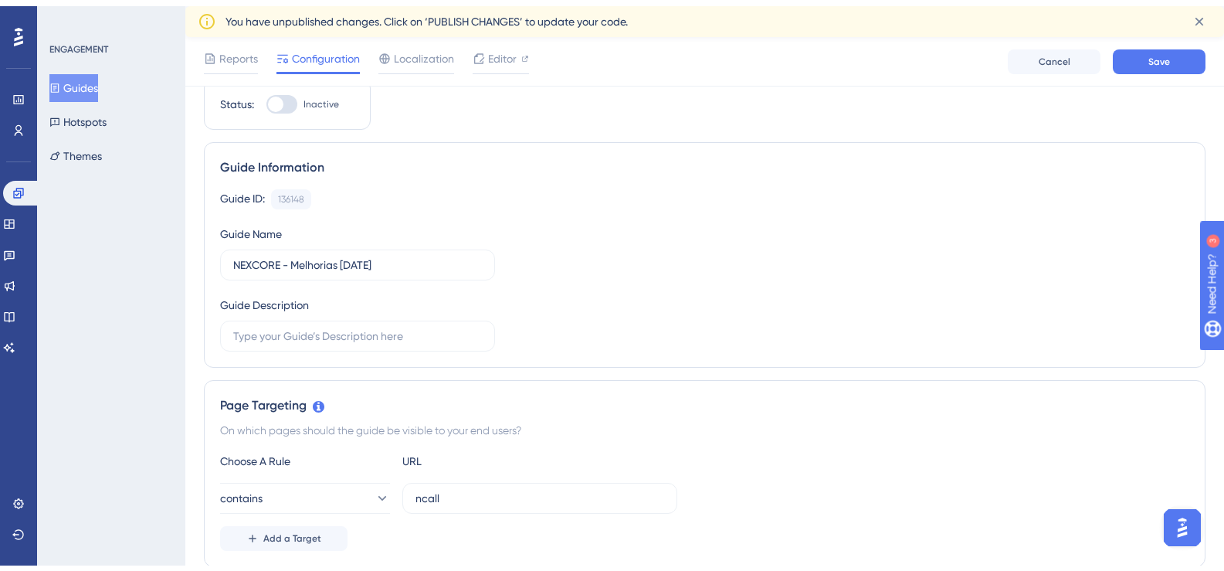
scroll to position [0, 0]
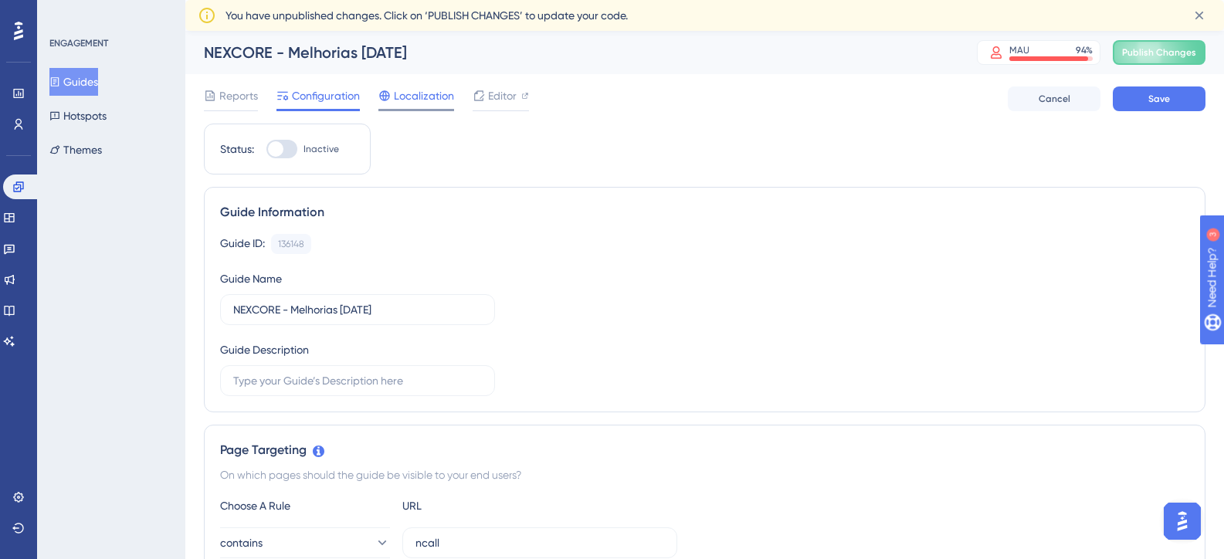
click at [421, 89] on span "Localization" at bounding box center [424, 96] width 60 height 19
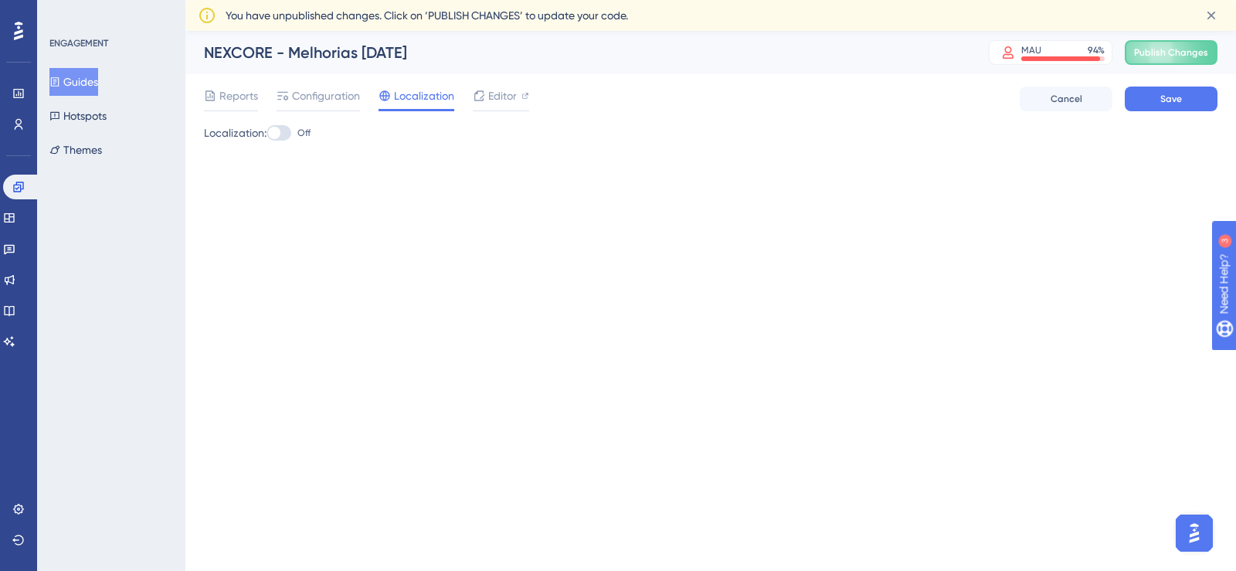
click at [419, 100] on span "Localization" at bounding box center [424, 96] width 60 height 19
click at [287, 136] on div at bounding box center [278, 132] width 25 height 15
click at [266, 134] on input "Off" at bounding box center [266, 133] width 1 height 1
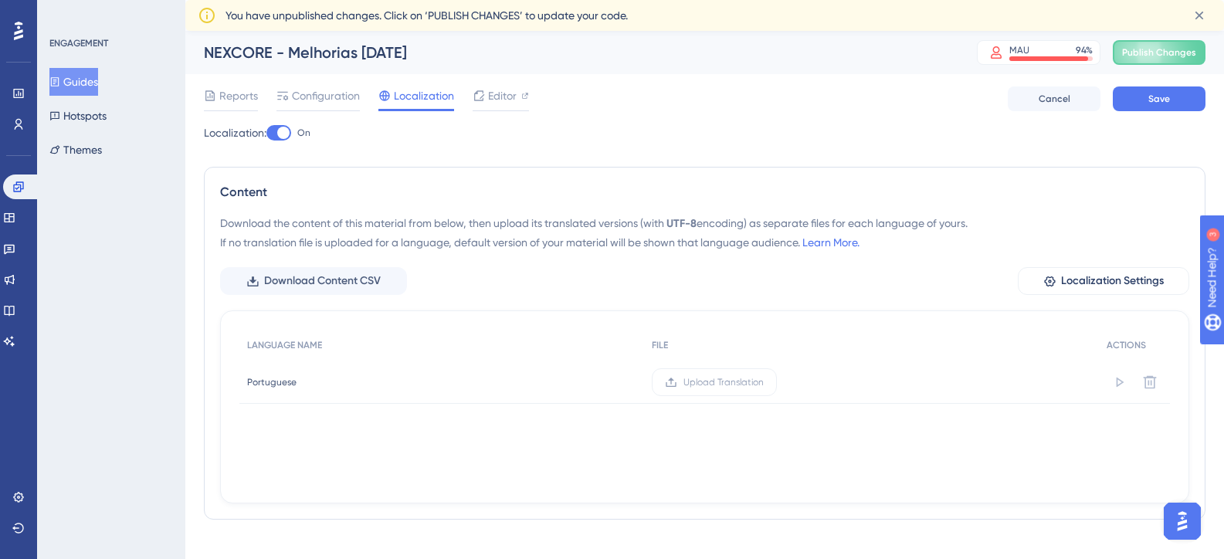
click at [281, 136] on div at bounding box center [278, 132] width 25 height 15
click at [266, 134] on input "On" at bounding box center [266, 133] width 1 height 1
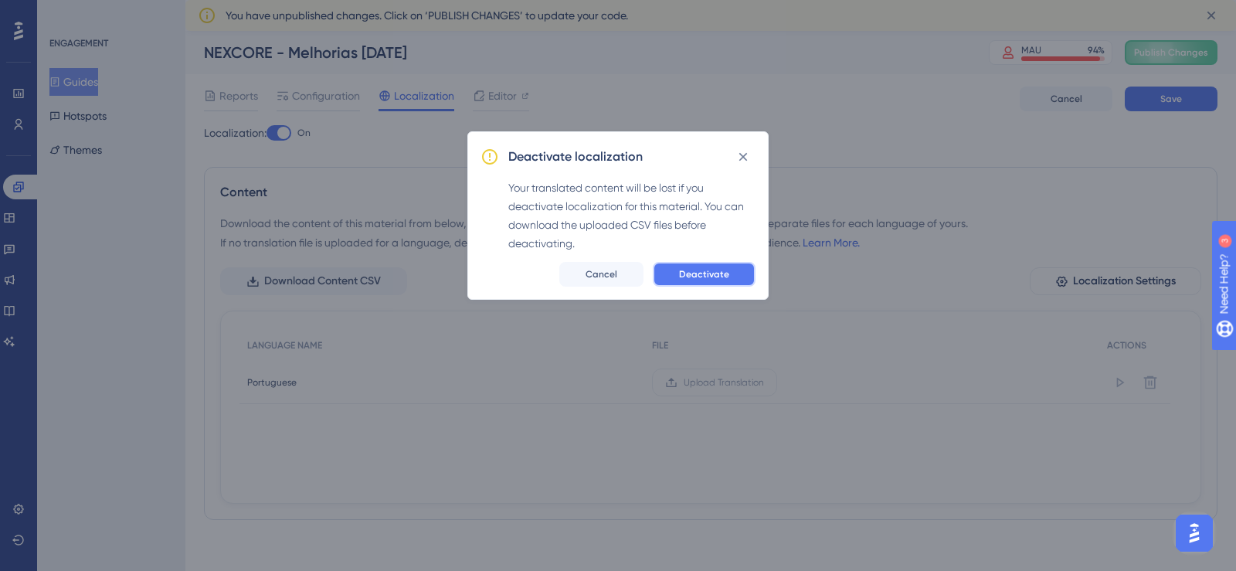
click at [722, 273] on span "Deactivate" at bounding box center [704, 274] width 50 height 12
checkbox input "false"
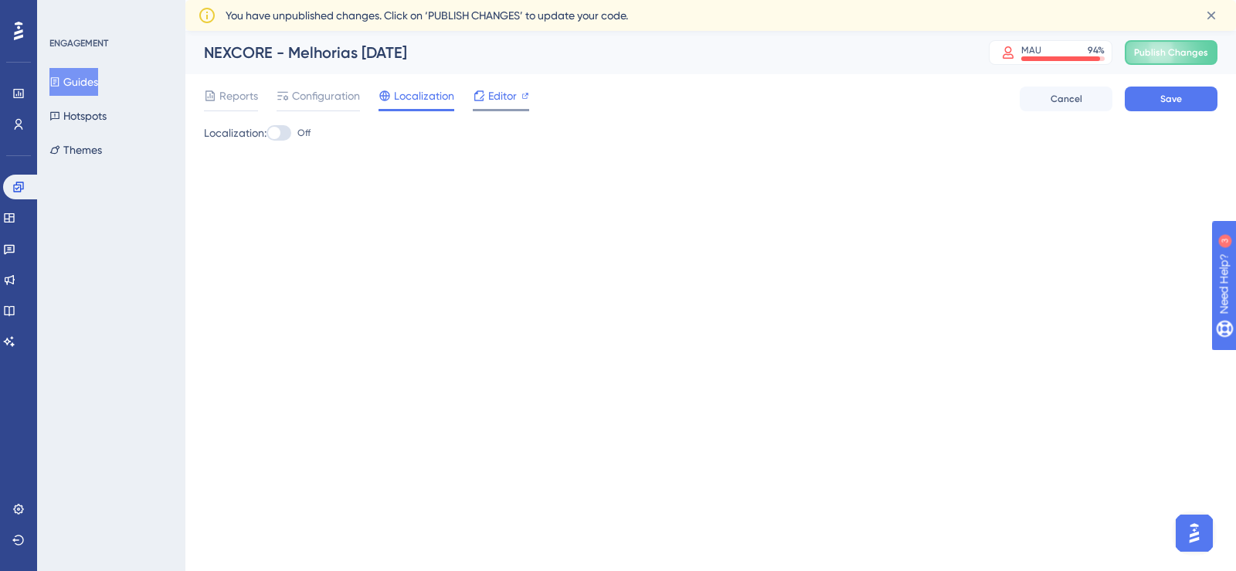
click at [501, 99] on span "Editor" at bounding box center [502, 96] width 29 height 19
click at [233, 97] on span "Reports" at bounding box center [238, 96] width 39 height 19
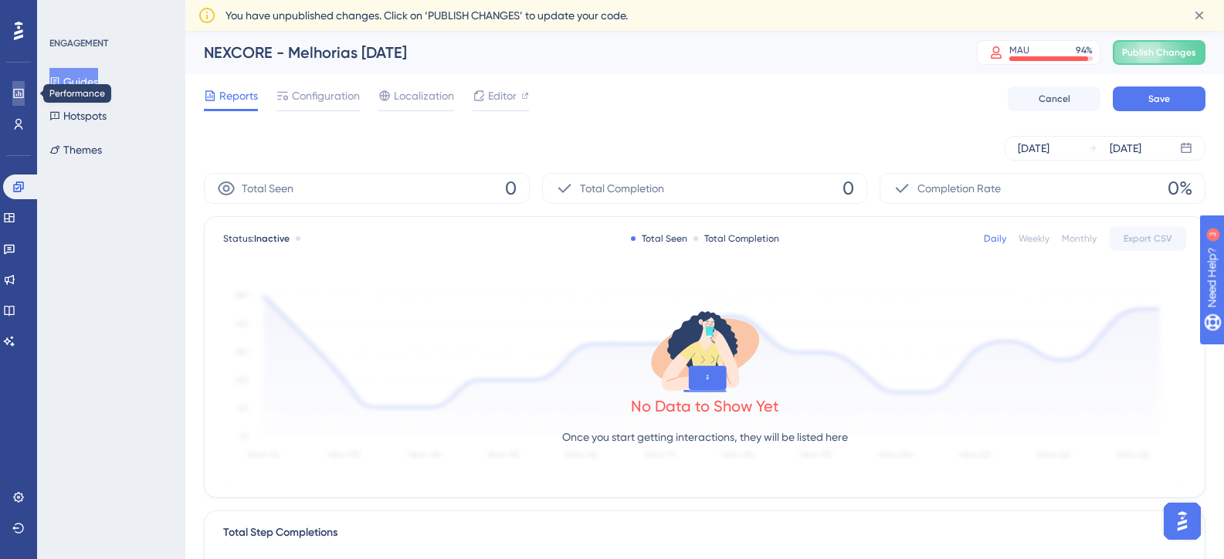
click at [21, 90] on icon at bounding box center [18, 93] width 10 height 9
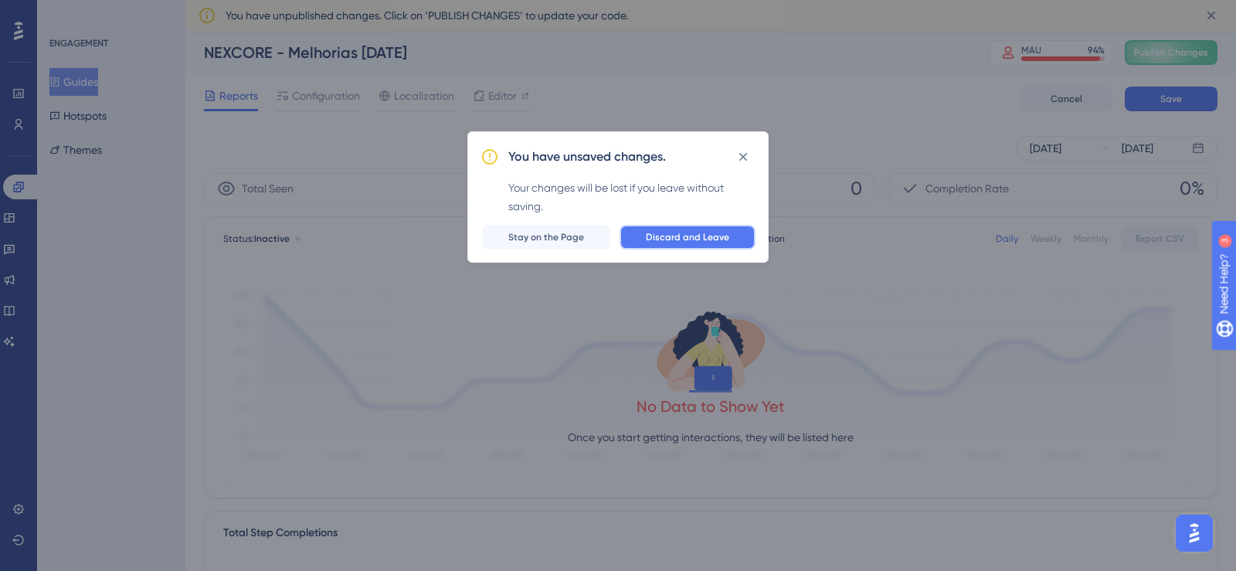
click at [698, 236] on span "Discard and Leave" at bounding box center [687, 237] width 83 height 12
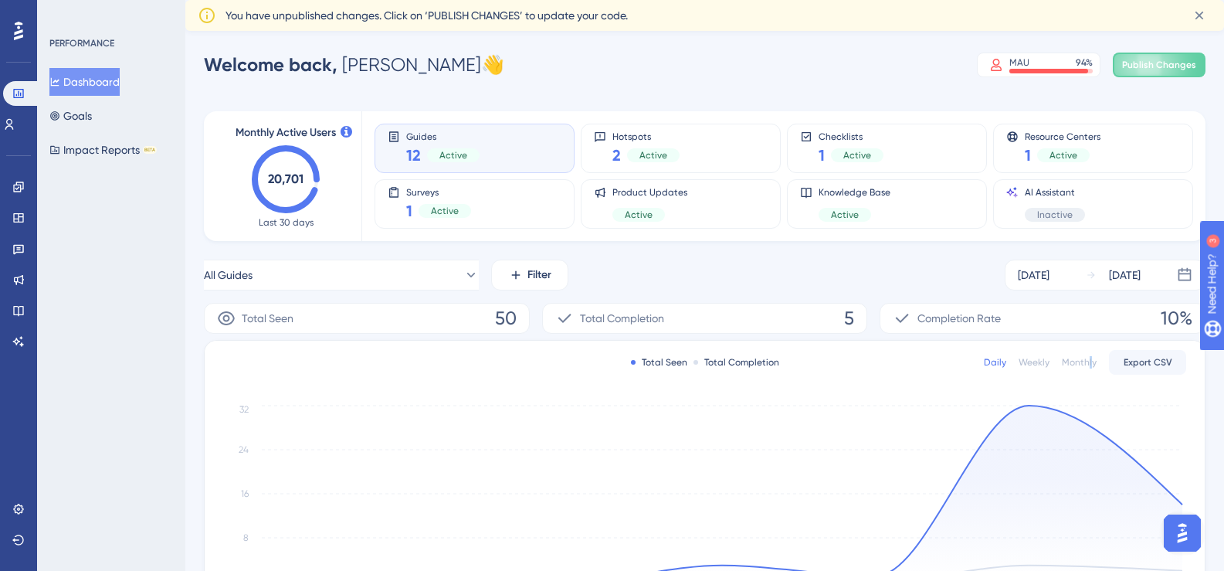
click at [1091, 365] on div "Monthly" at bounding box center [1079, 362] width 35 height 12
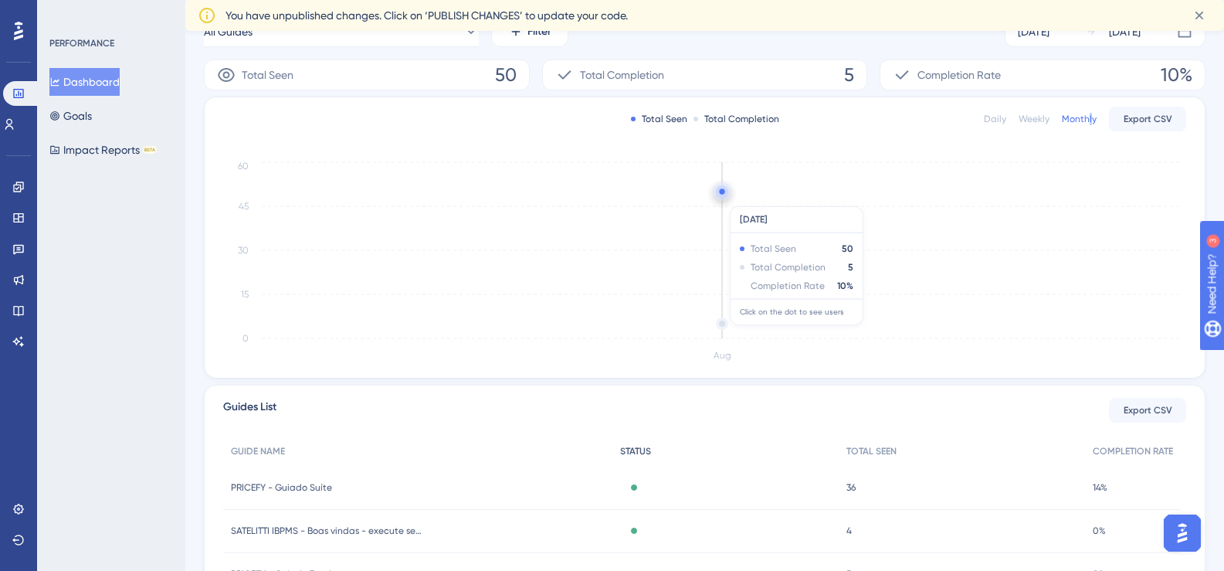
scroll to position [257, 0]
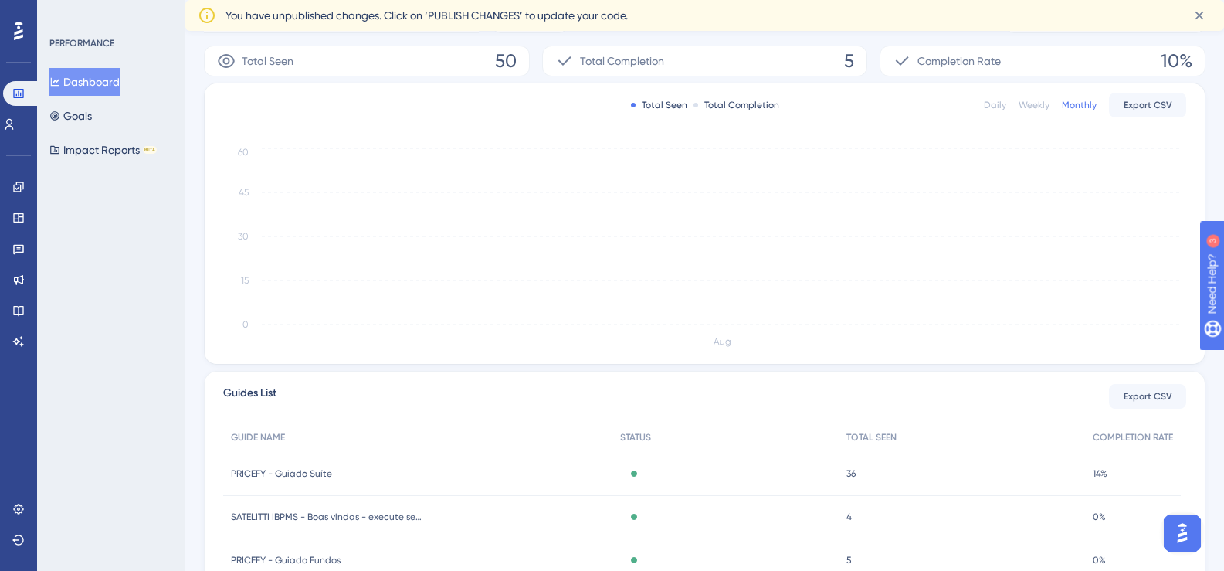
click at [968, 472] on div "36 36" at bounding box center [962, 474] width 246 height 43
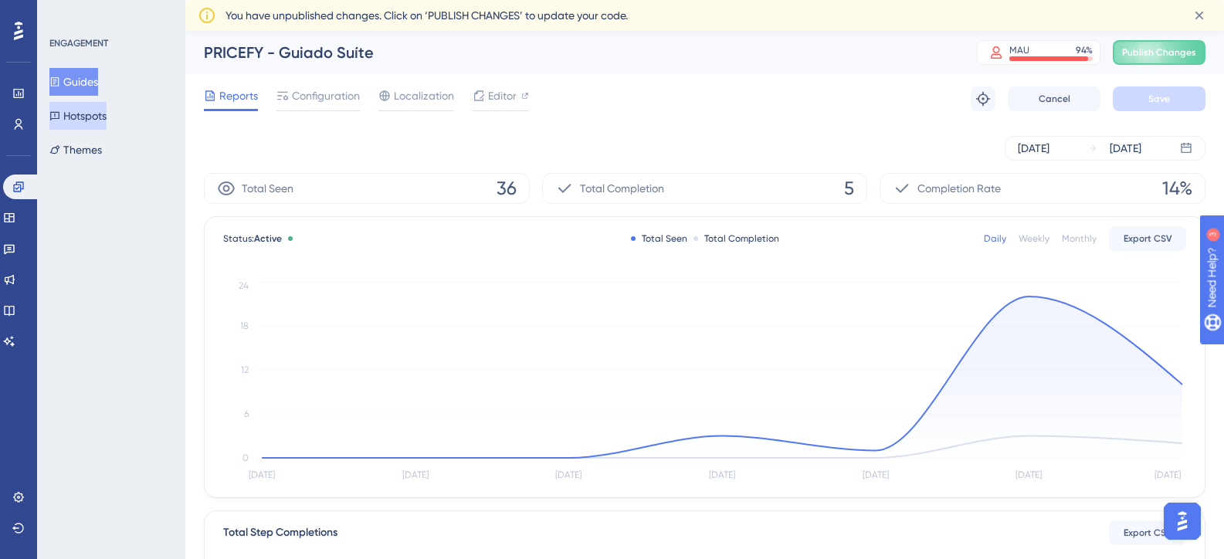
click at [97, 117] on button "Hotspots" at bounding box center [77, 116] width 57 height 28
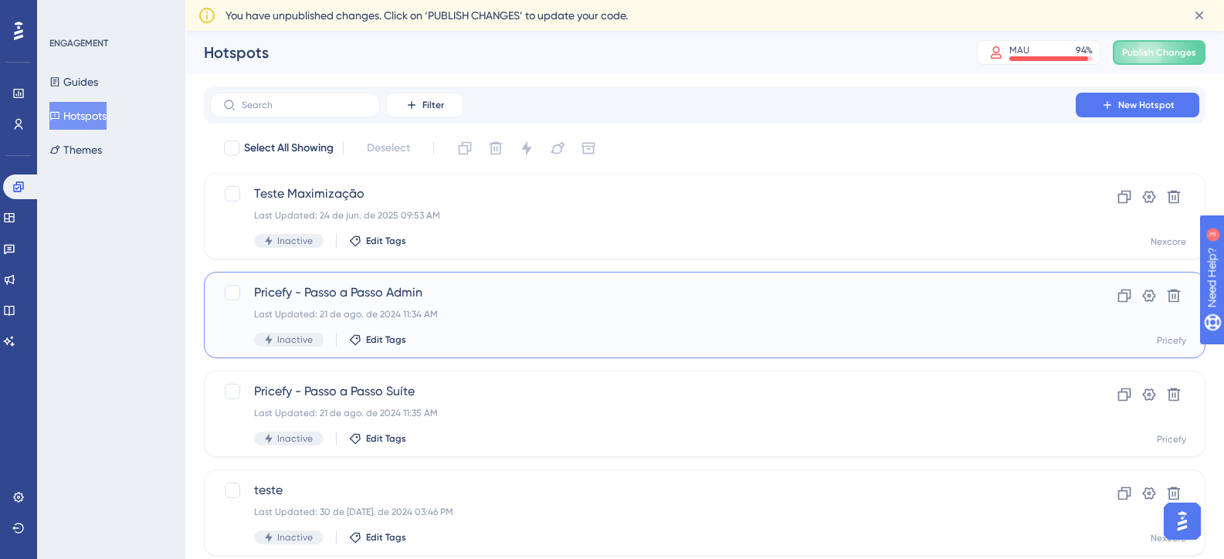
click at [511, 294] on span "Pricefy - Passo a Passo Admin" at bounding box center [643, 292] width 778 height 19
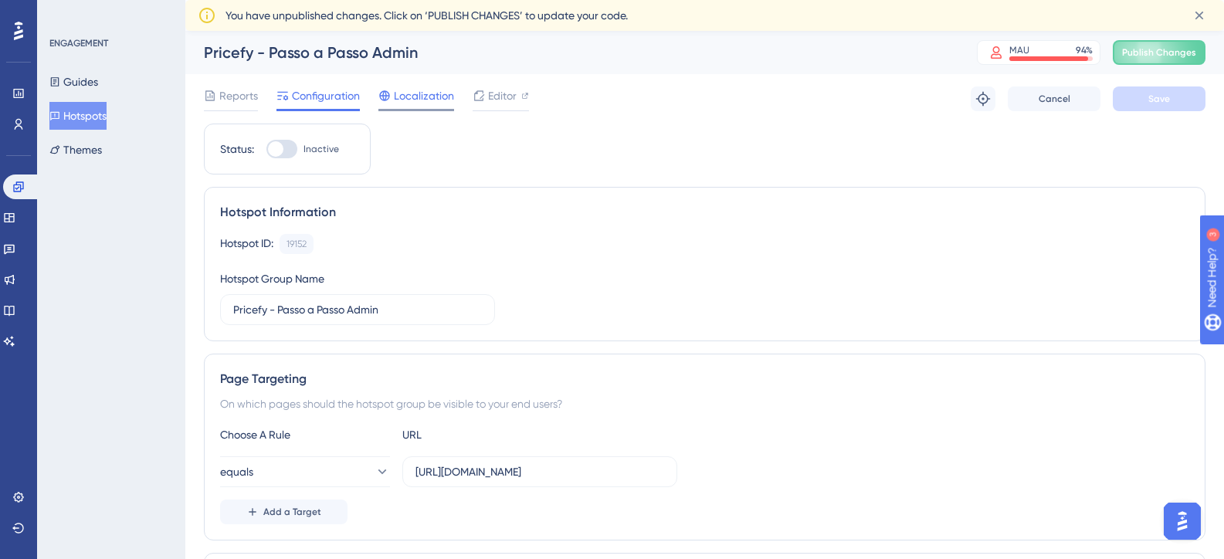
click at [416, 93] on span "Localization" at bounding box center [424, 96] width 60 height 19
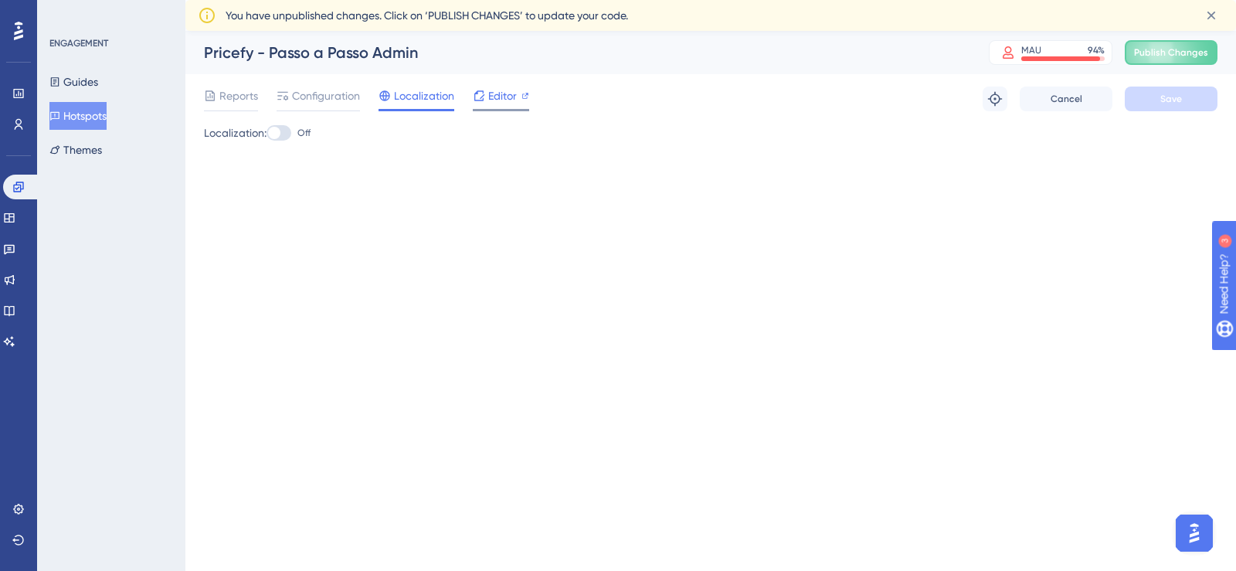
click at [500, 93] on span "Editor" at bounding box center [502, 96] width 29 height 19
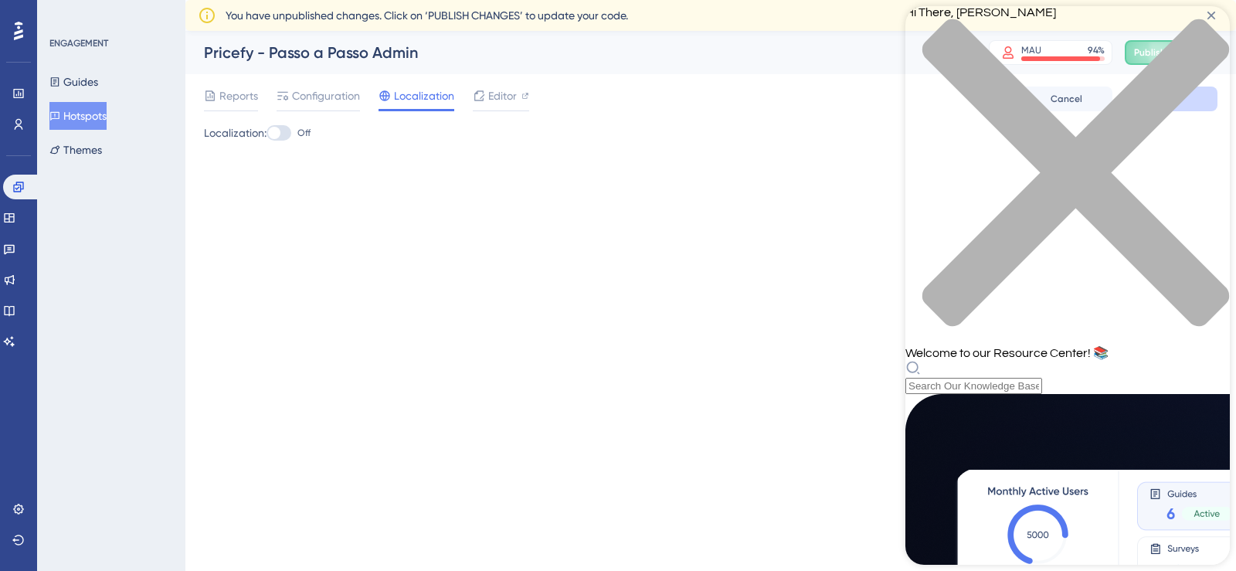
scroll to position [257, 0]
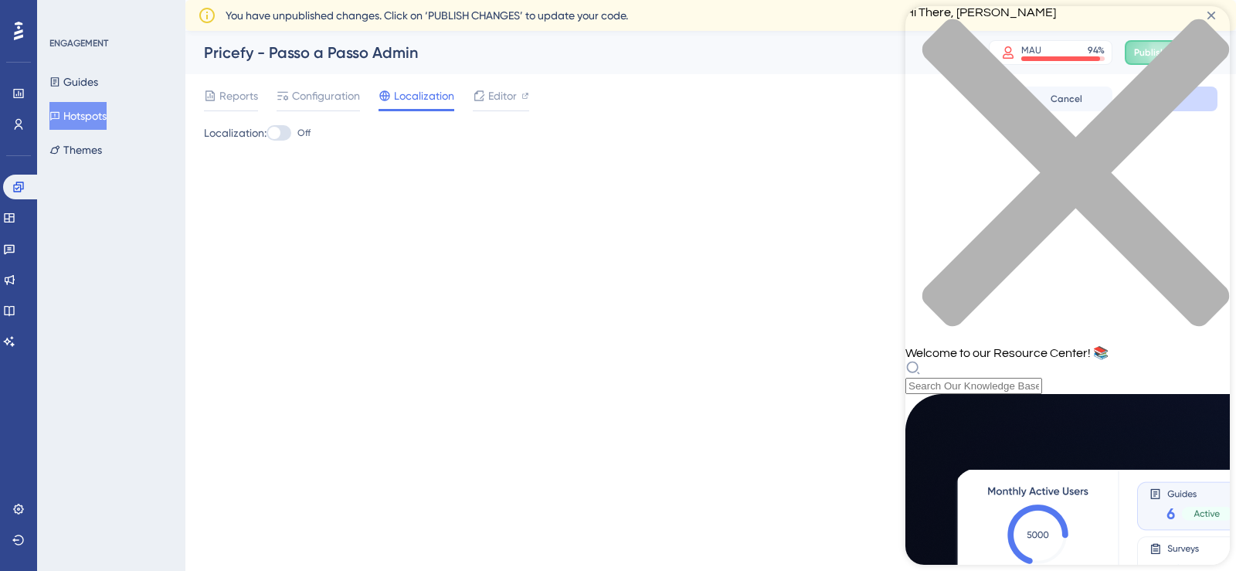
click at [1209, 30] on icon "close resource center" at bounding box center [1067, 181] width 324 height 324
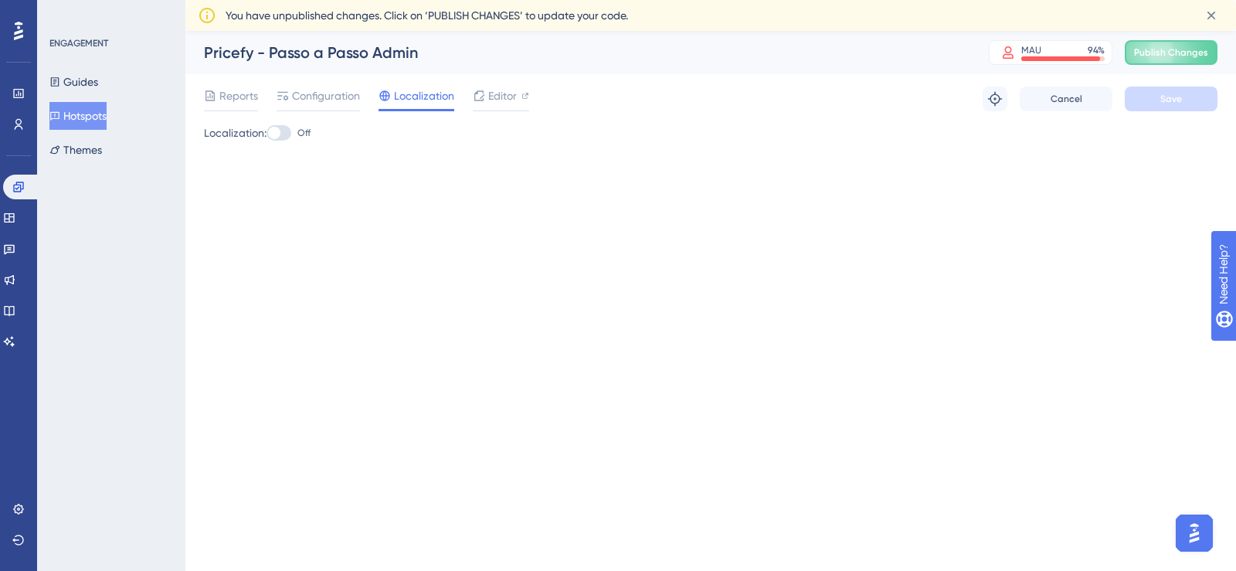
click at [1193, 543] on img "Open AI Assistant Launcher" at bounding box center [1194, 533] width 28 height 28
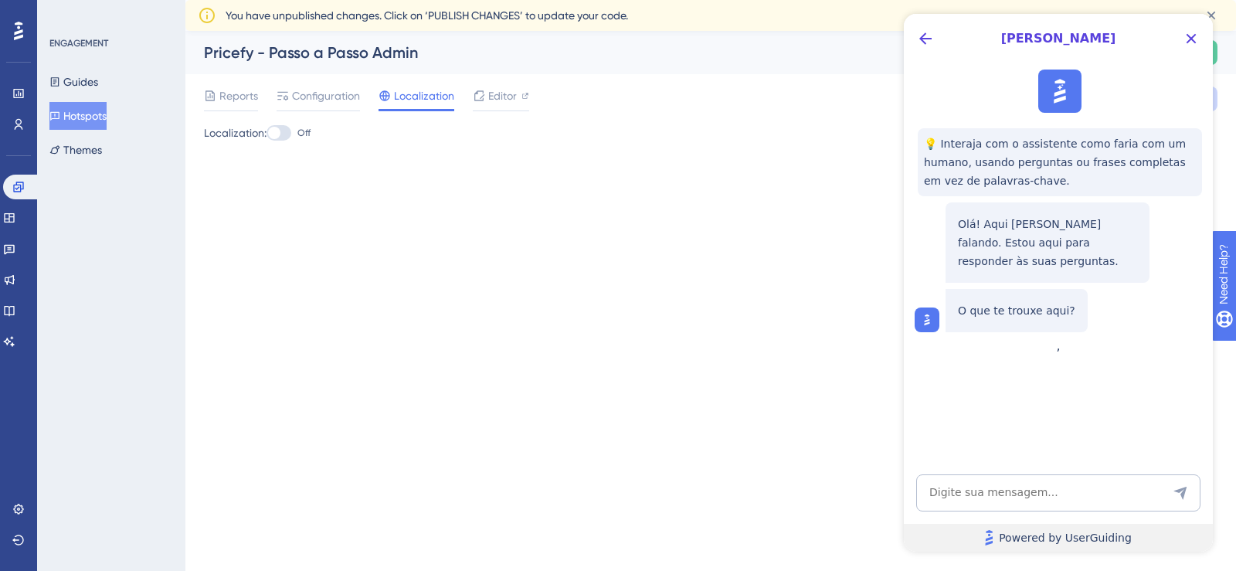
scroll to position [0, 0]
click at [1193, 41] on icon "Close Button" at bounding box center [1191, 39] width 10 height 10
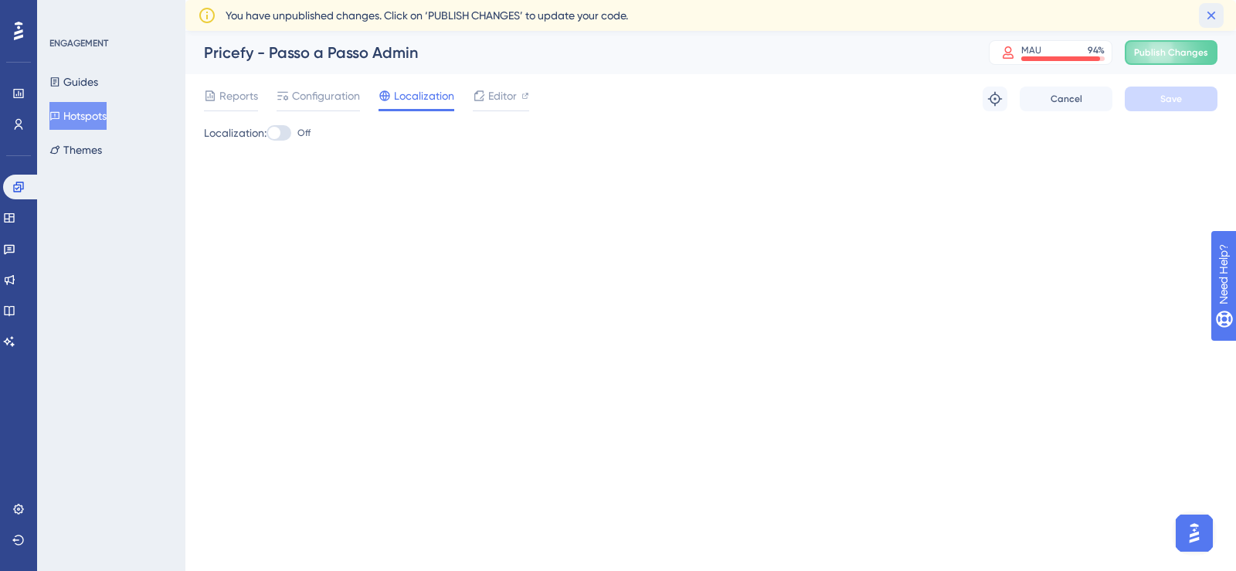
click at [1210, 10] on icon at bounding box center [1210, 15] width 15 height 15
